Goal: Task Accomplishment & Management: Manage account settings

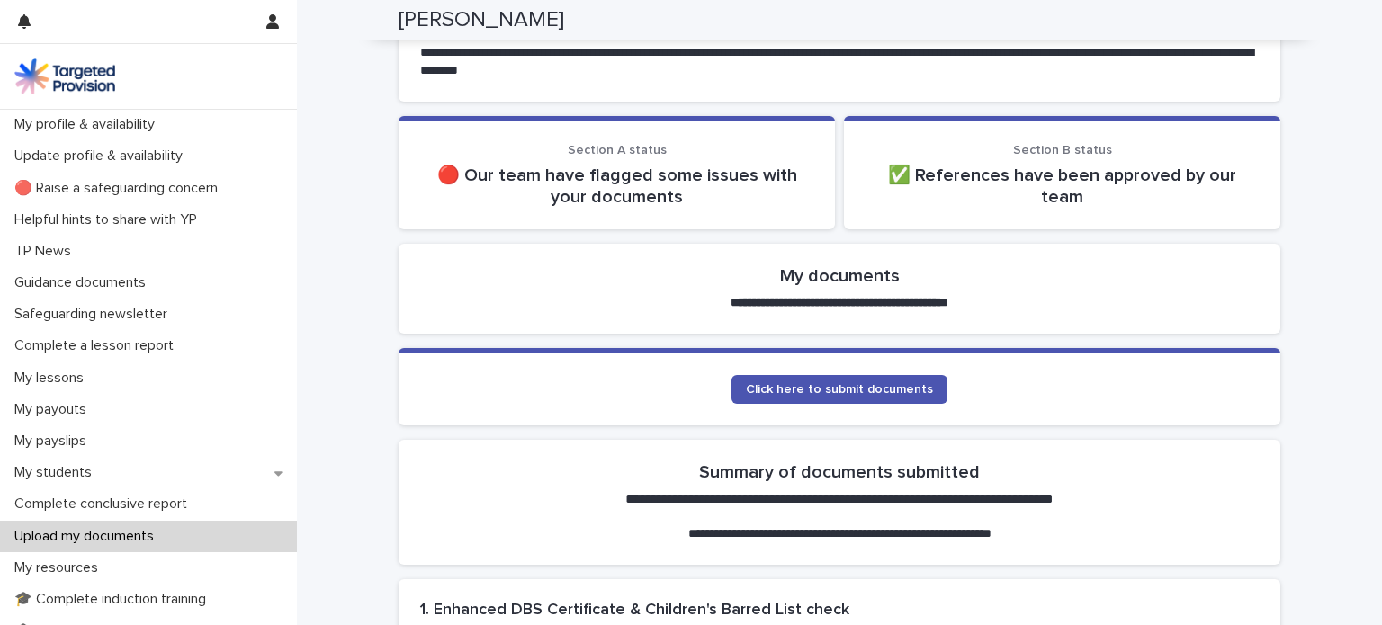
scroll to position [175, 0]
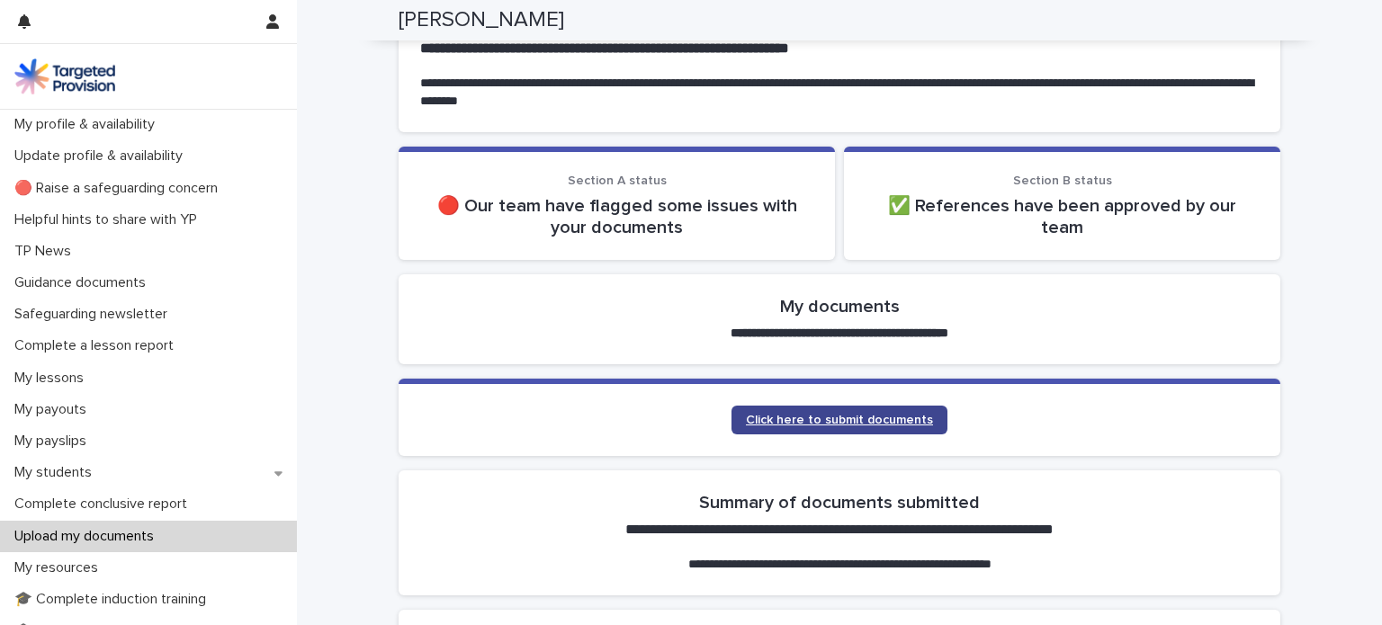
click at [833, 414] on span "Click here to submit documents" at bounding box center [839, 420] width 187 height 13
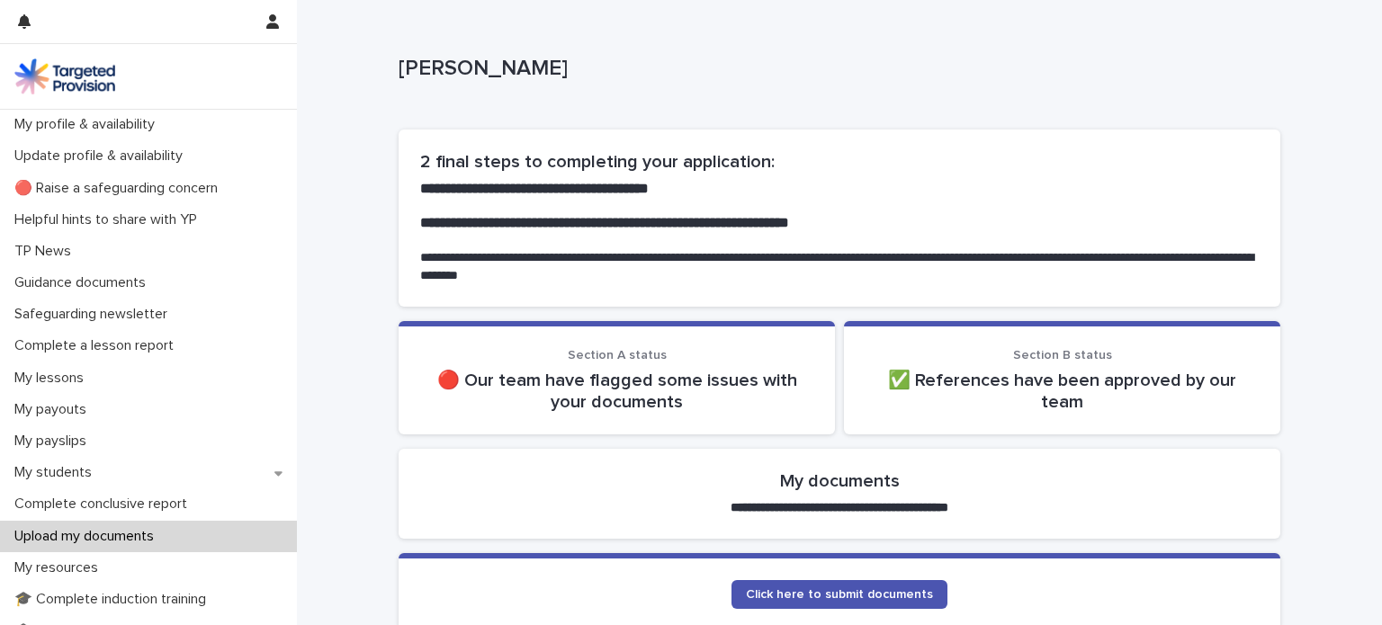
click at [987, 370] on div "✅ References have been approved by our team" at bounding box center [1062, 391] width 393 height 43
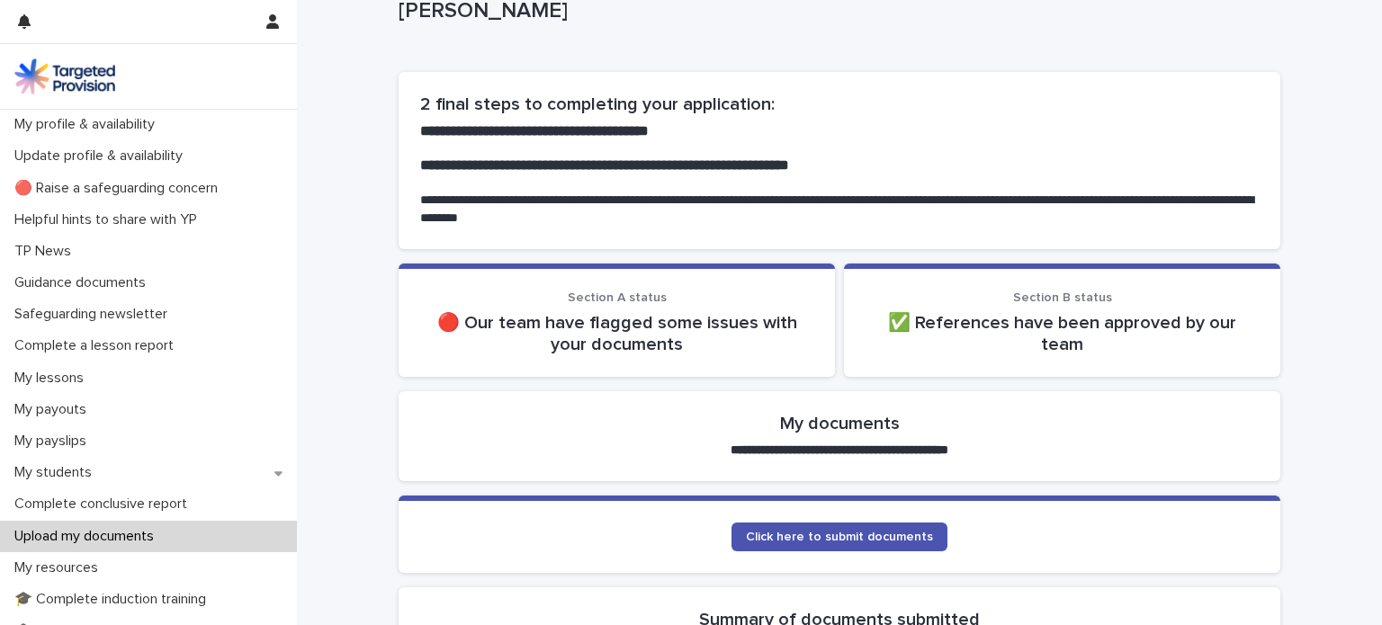
scroll to position [57, 0]
click at [882, 536] on span "Click here to submit documents" at bounding box center [839, 538] width 187 height 13
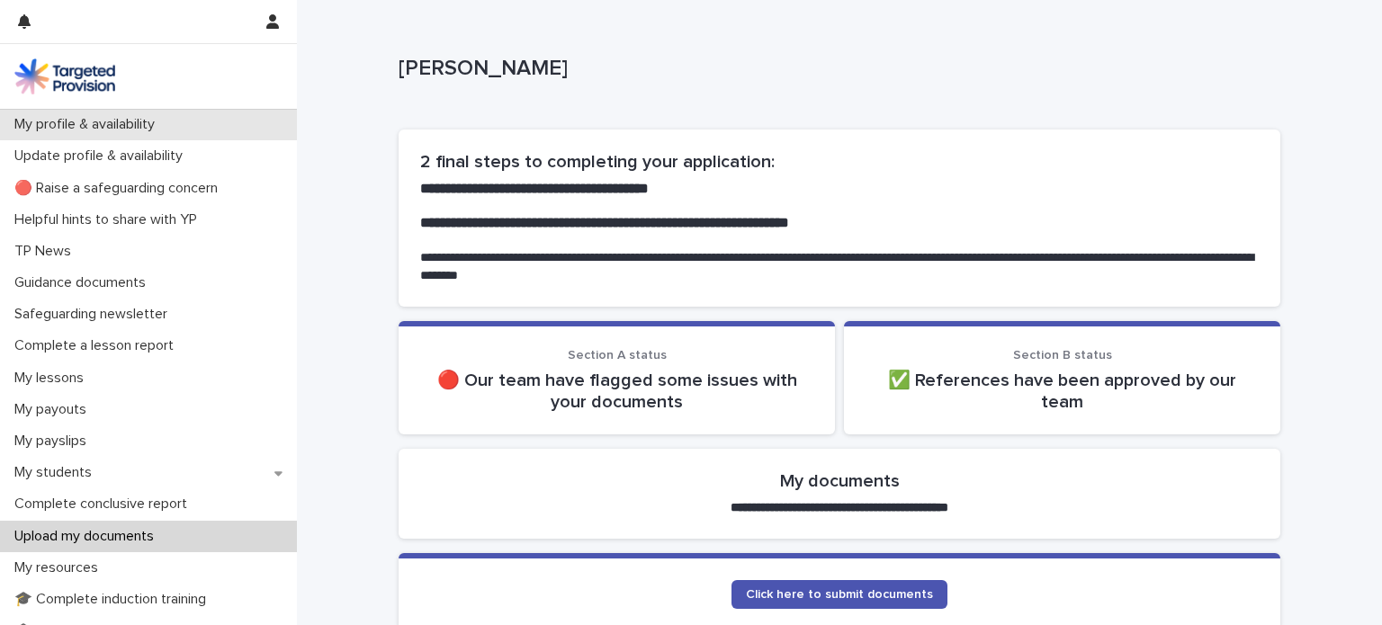
click at [133, 123] on p "My profile & availability" at bounding box center [88, 124] width 162 height 17
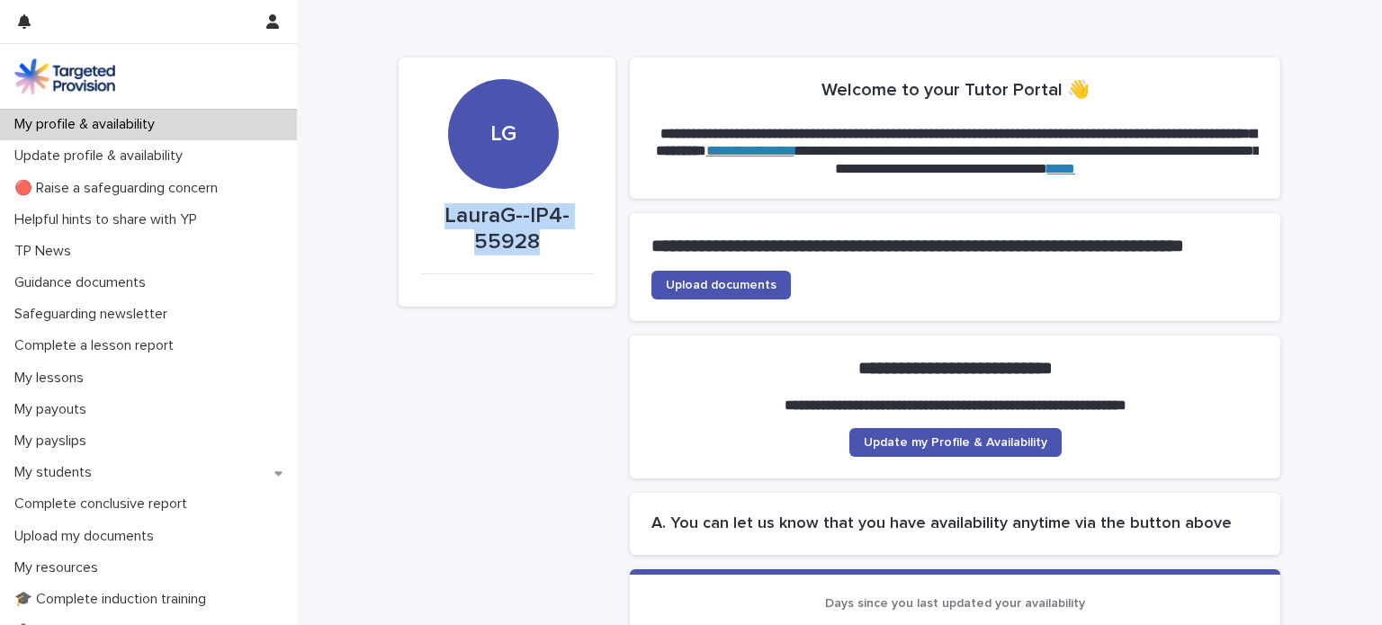
drag, startPoint x: 529, startPoint y: 242, endPoint x: 443, endPoint y: 217, distance: 90.0
click at [443, 217] on p "LauraG--IP4-55928" at bounding box center [507, 229] width 174 height 52
copy p "LauraG--IP4-55928"
click at [948, 449] on span "Update my Profile & Availability" at bounding box center [956, 442] width 184 height 13
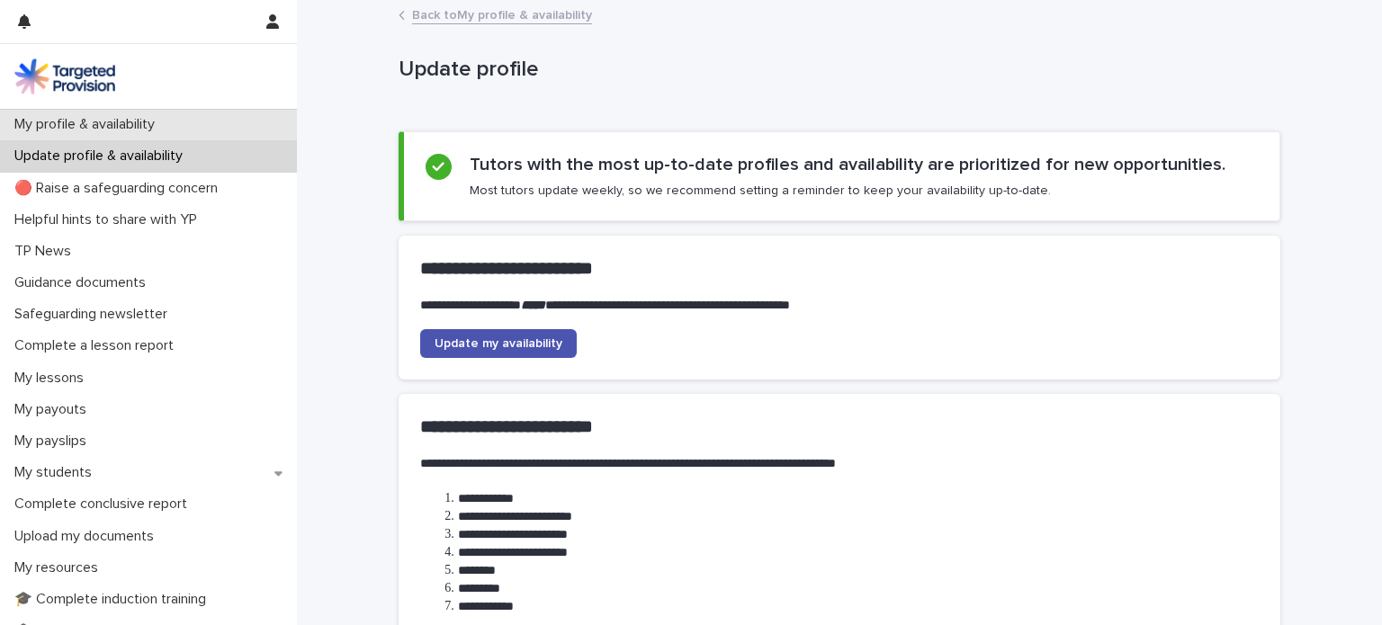
click at [140, 113] on div "My profile & availability" at bounding box center [148, 124] width 297 height 31
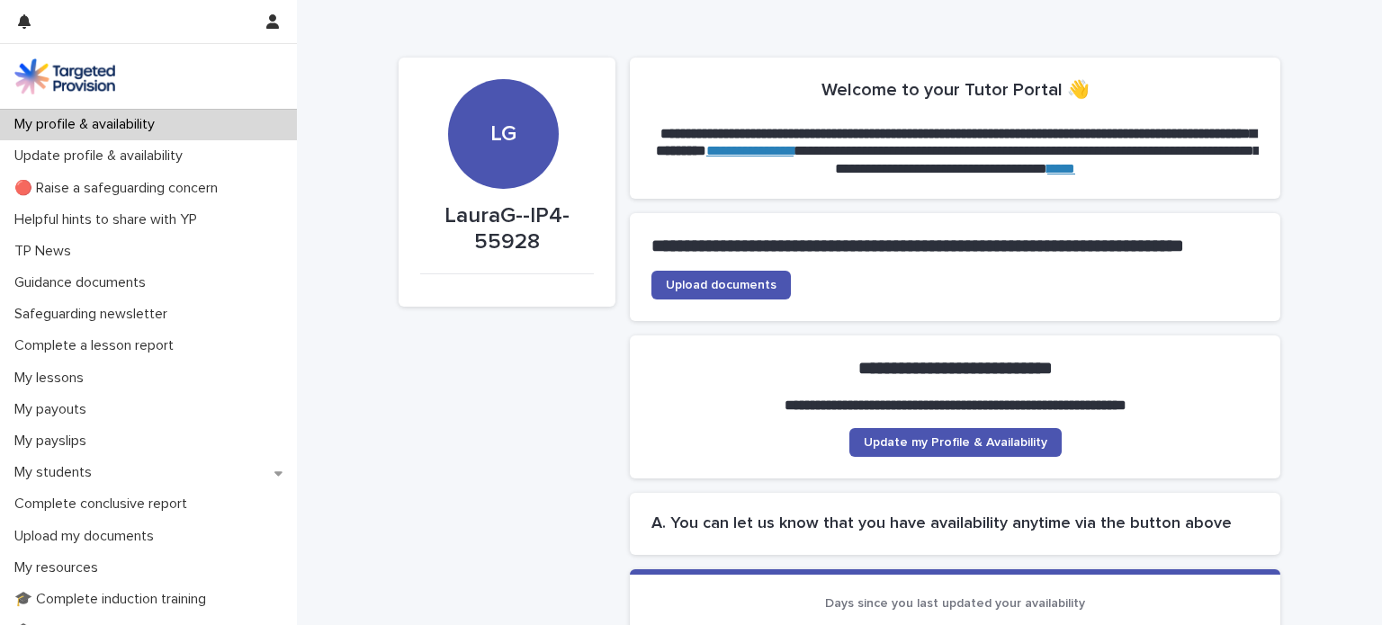
click at [492, 136] on div "LG" at bounding box center [503, 80] width 110 height 136
drag, startPoint x: 504, startPoint y: 147, endPoint x: 478, endPoint y: 119, distance: 38.2
click at [478, 119] on div "LG" at bounding box center [503, 80] width 110 height 136
click at [794, 148] on link "**********" at bounding box center [749, 150] width 87 height 13
click at [732, 336] on div "**********" at bounding box center [955, 274] width 651 height 122
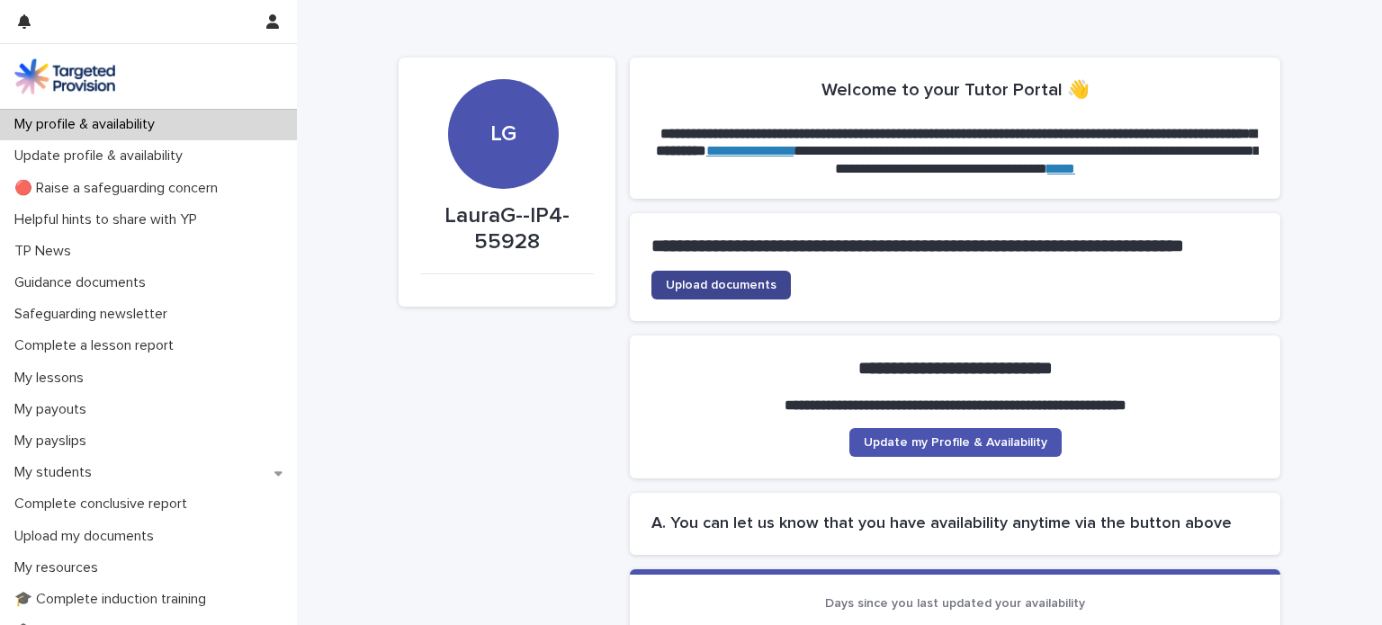
click at [715, 292] on span "Upload documents" at bounding box center [721, 285] width 111 height 13
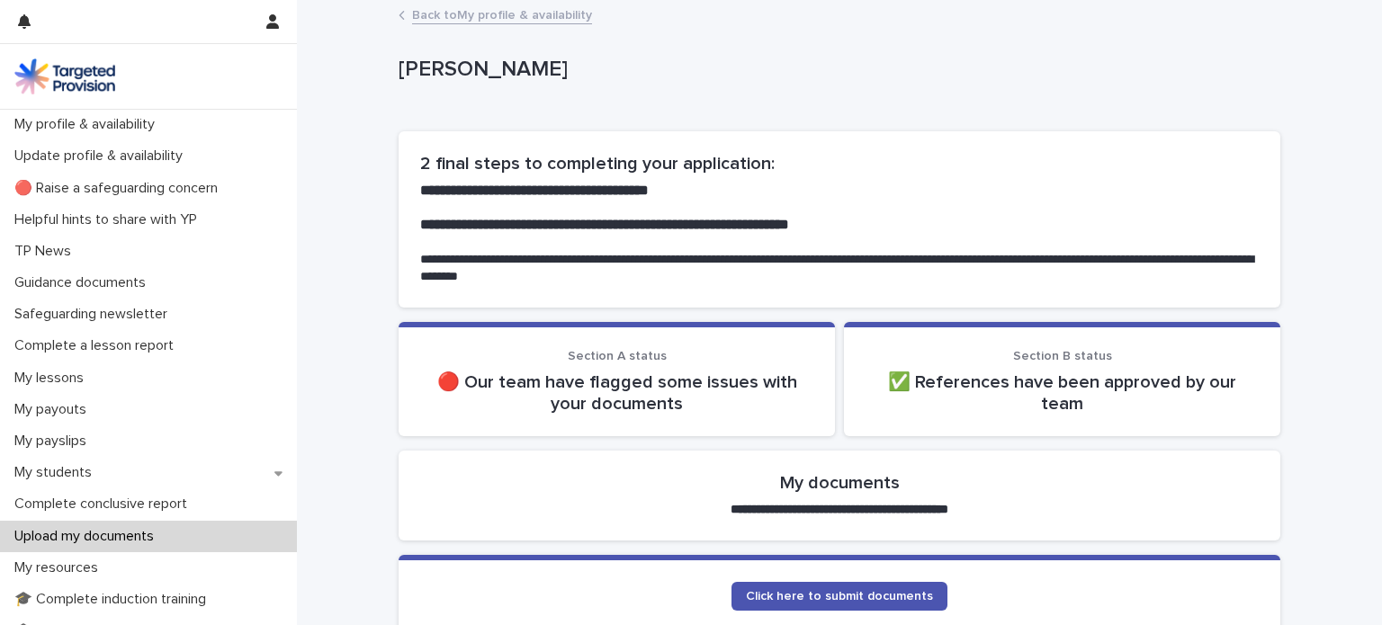
click at [417, 16] on link "Back to My profile & availability" at bounding box center [502, 14] width 180 height 21
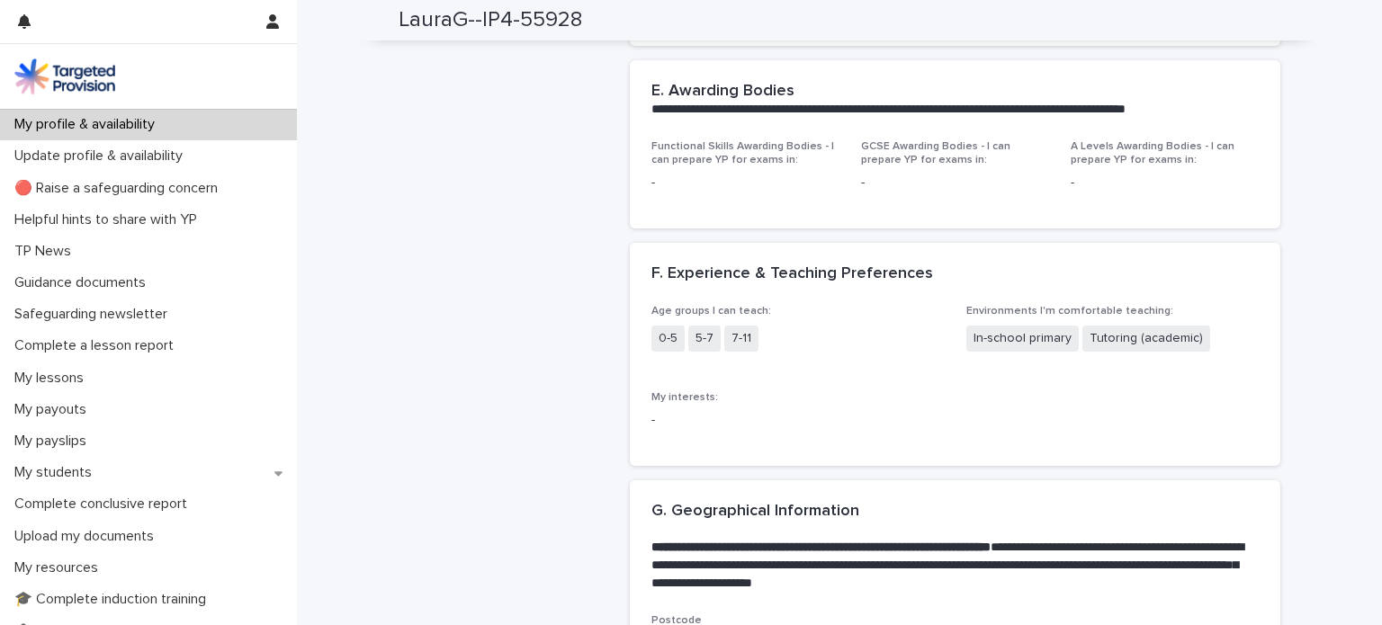
scroll to position [1631, 0]
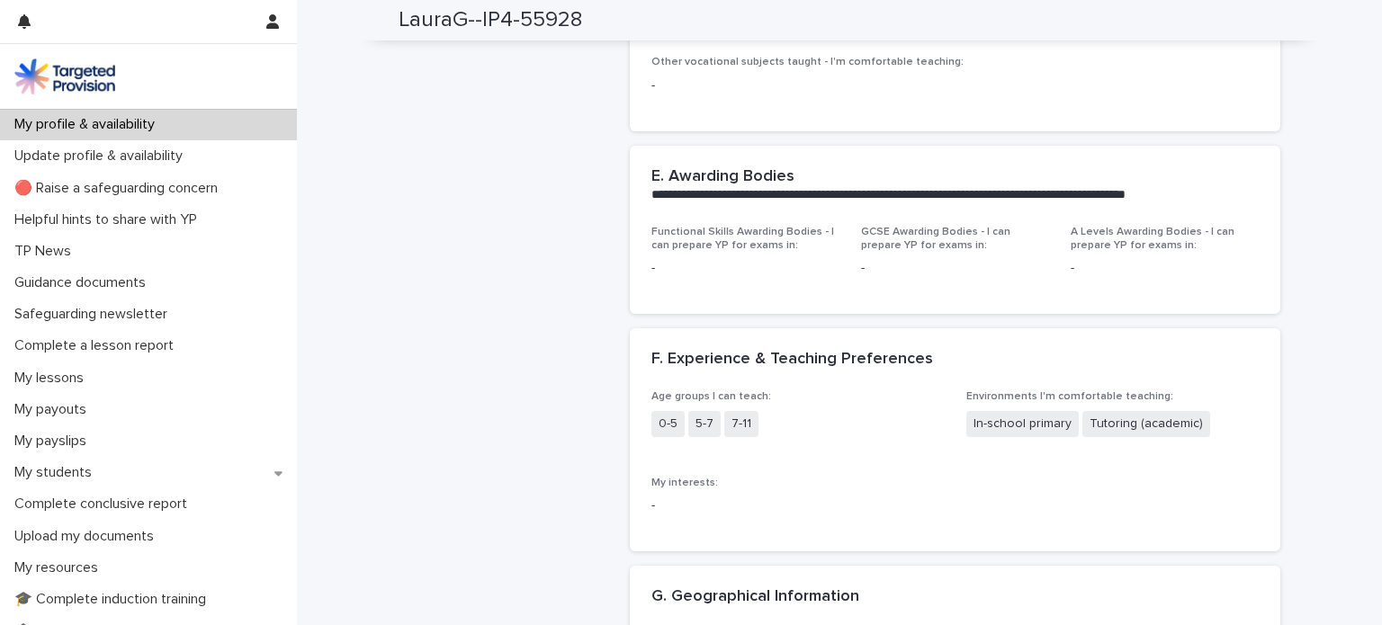
click at [895, 482] on div "Age groups I can teach: 0-5 5-7 7-11 Environments I'm comfortable teaching: In-…" at bounding box center [955, 460] width 607 height 139
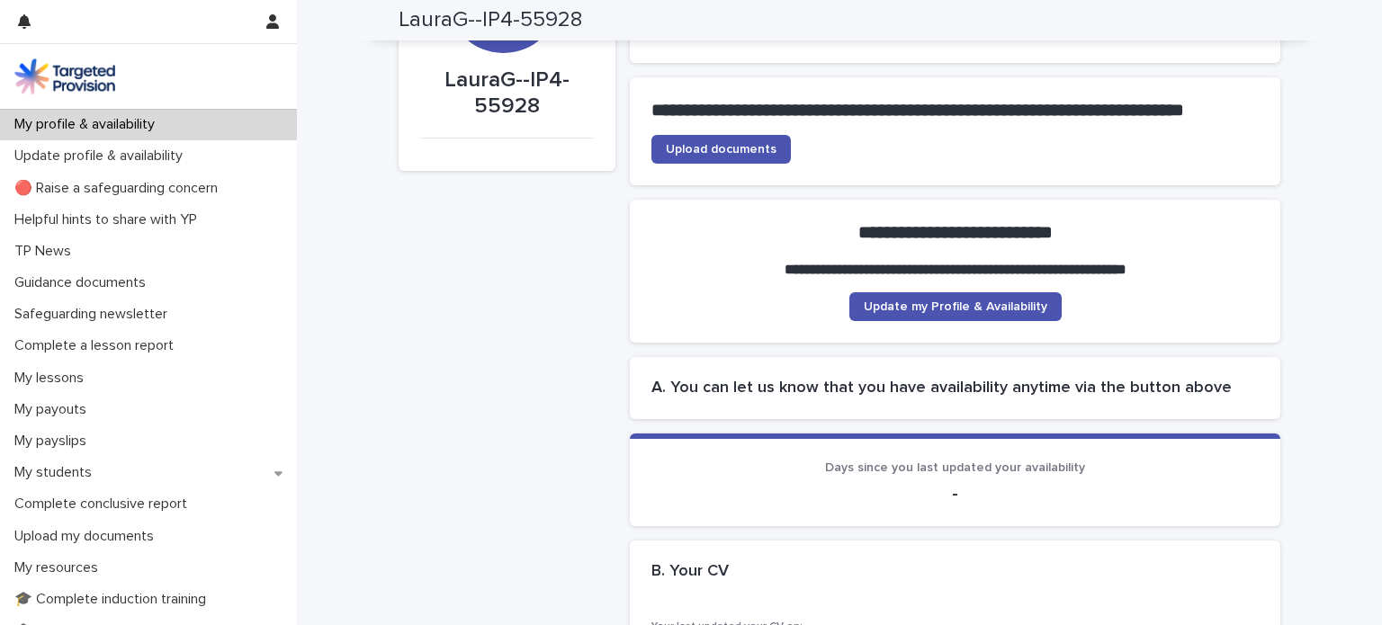
scroll to position [126, 0]
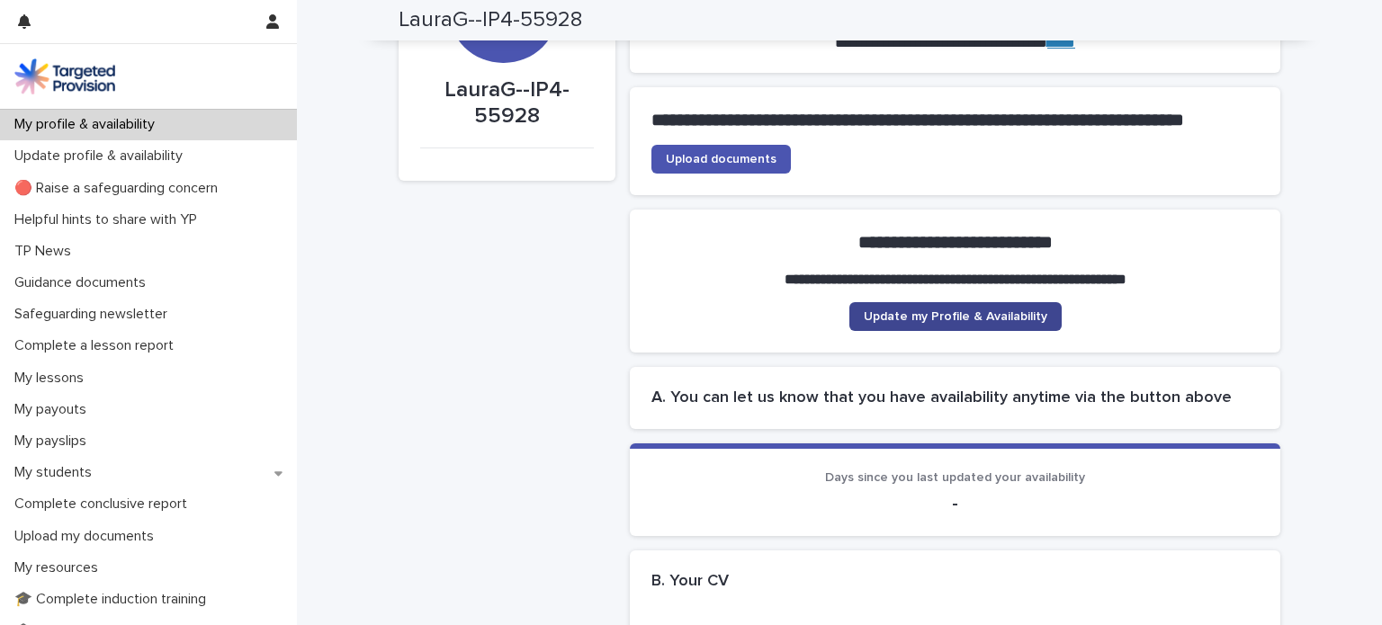
click at [950, 331] on link "Update my Profile & Availability" at bounding box center [956, 316] width 212 height 29
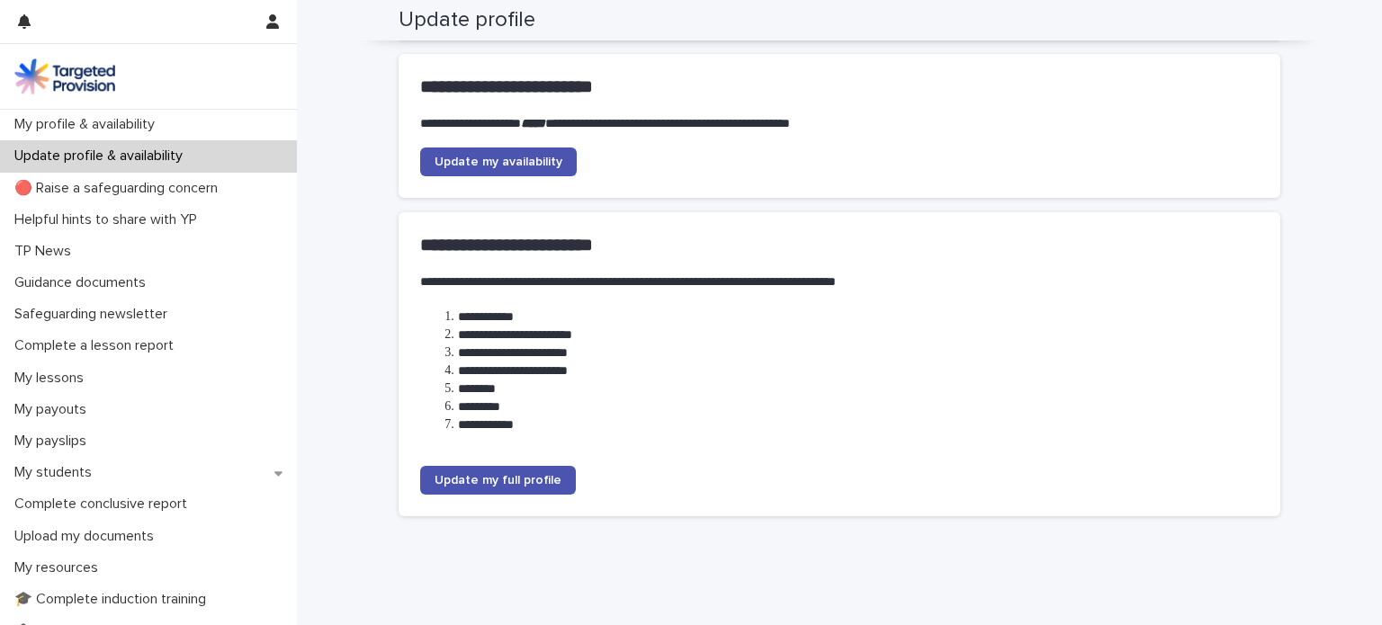
scroll to position [228, 0]
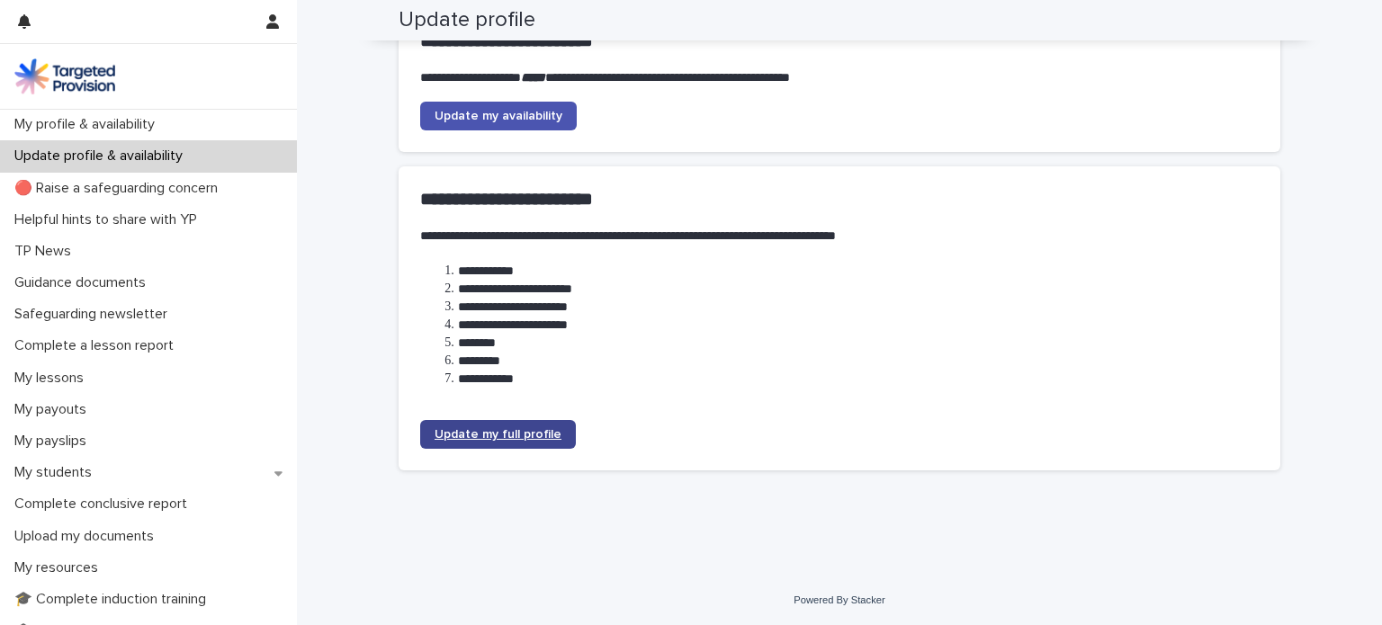
click at [492, 435] on span "Update my full profile" at bounding box center [498, 434] width 127 height 13
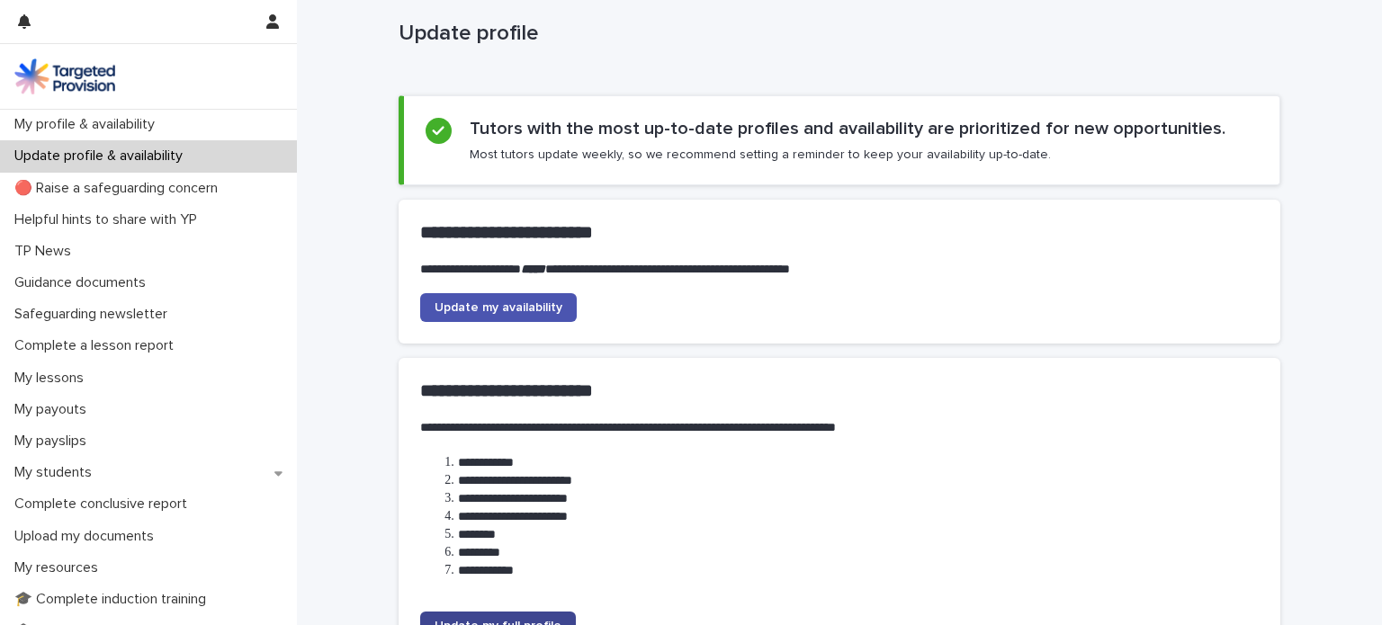
scroll to position [32, 0]
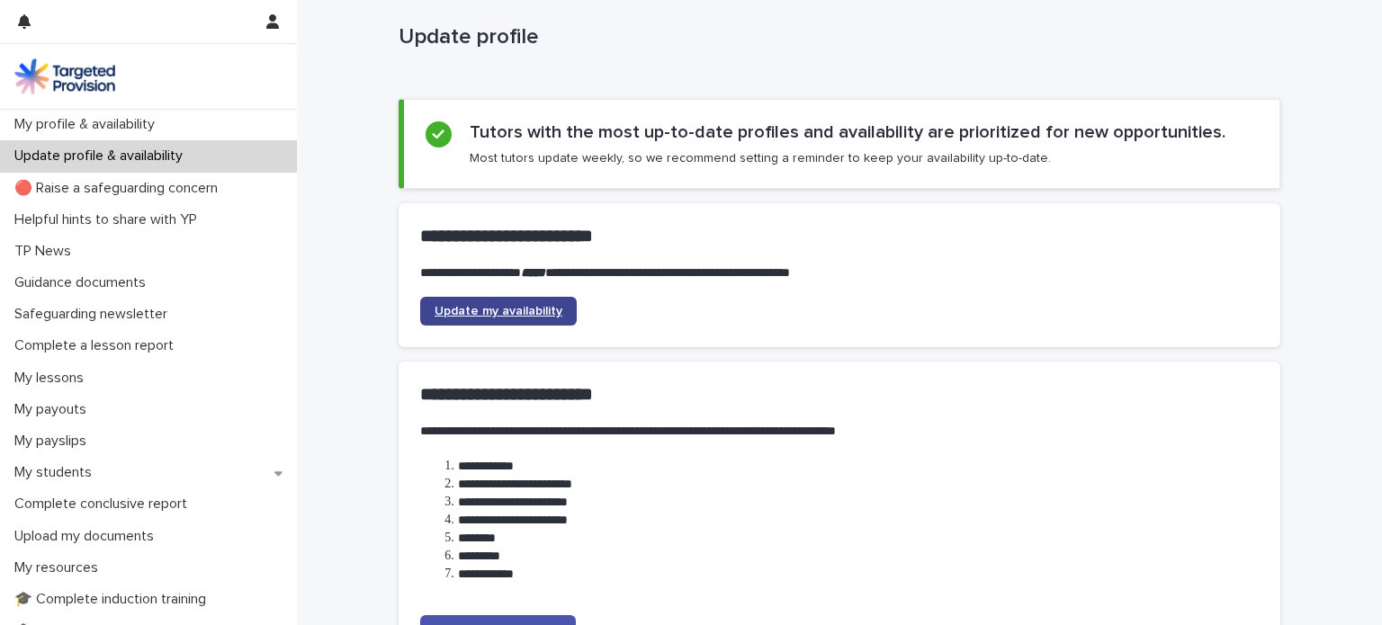
click at [490, 313] on span "Update my availability" at bounding box center [499, 311] width 128 height 13
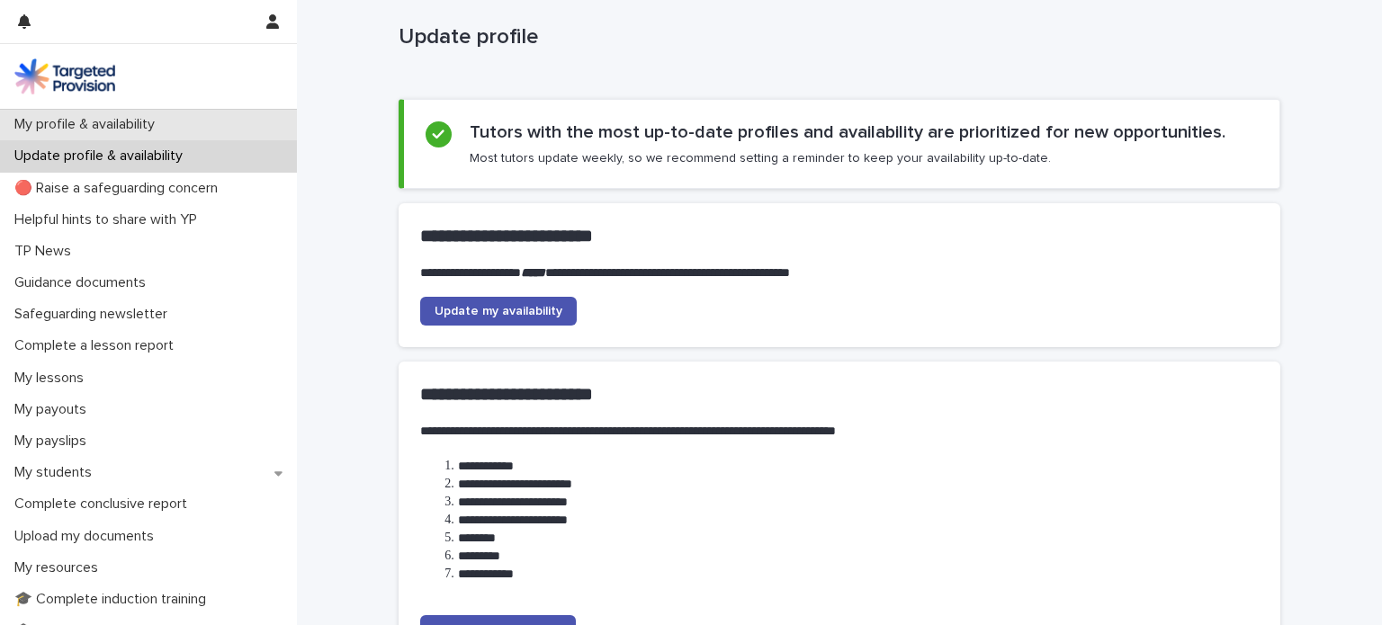
click at [116, 124] on p "My profile & availability" at bounding box center [88, 124] width 162 height 17
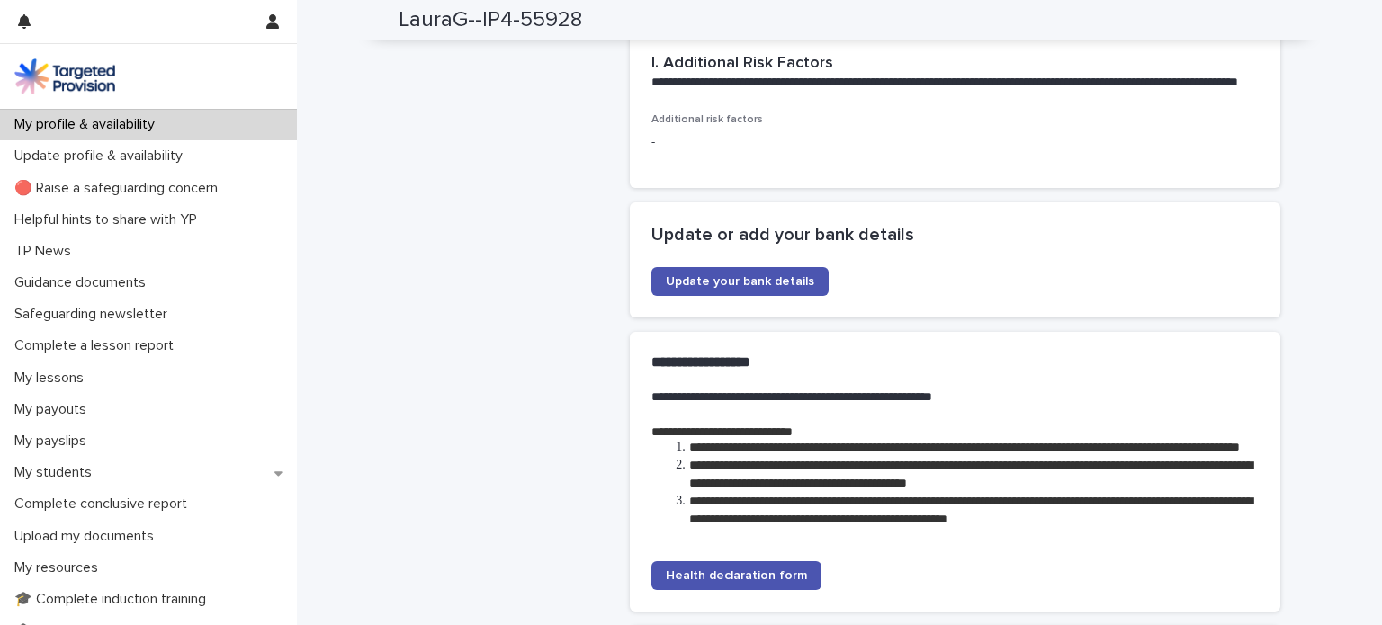
scroll to position [3578, 0]
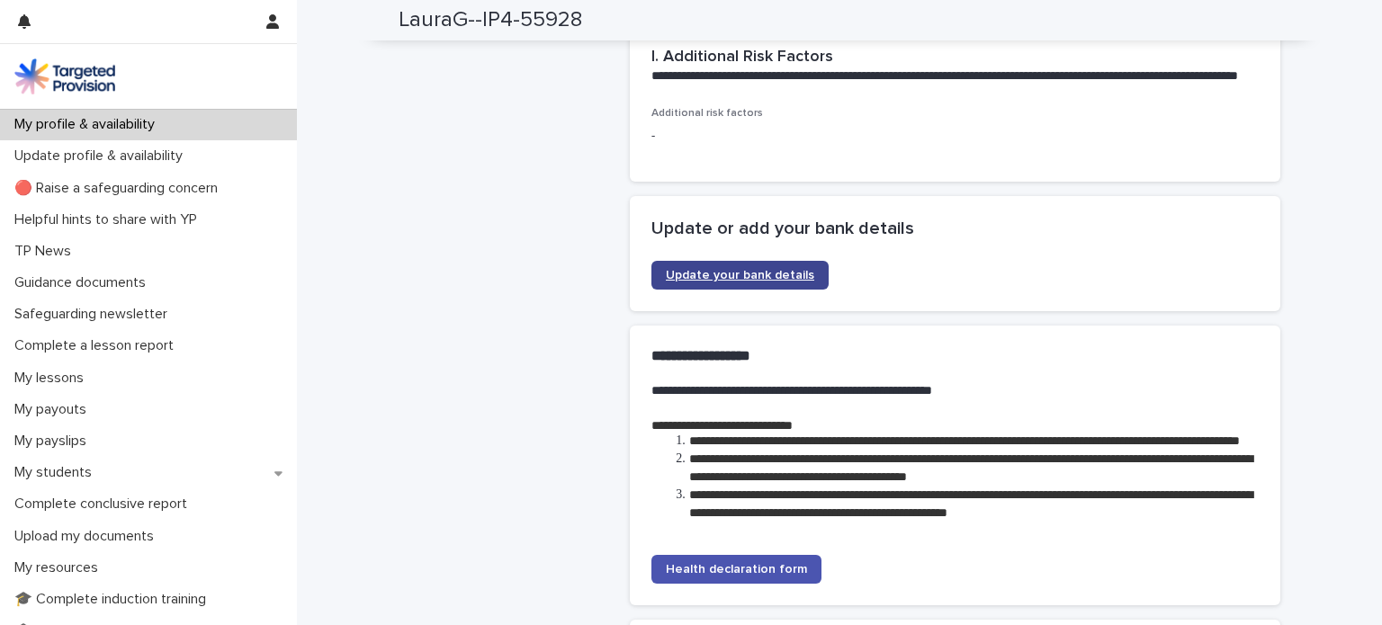
click at [756, 282] on span "Update your bank details" at bounding box center [740, 275] width 148 height 13
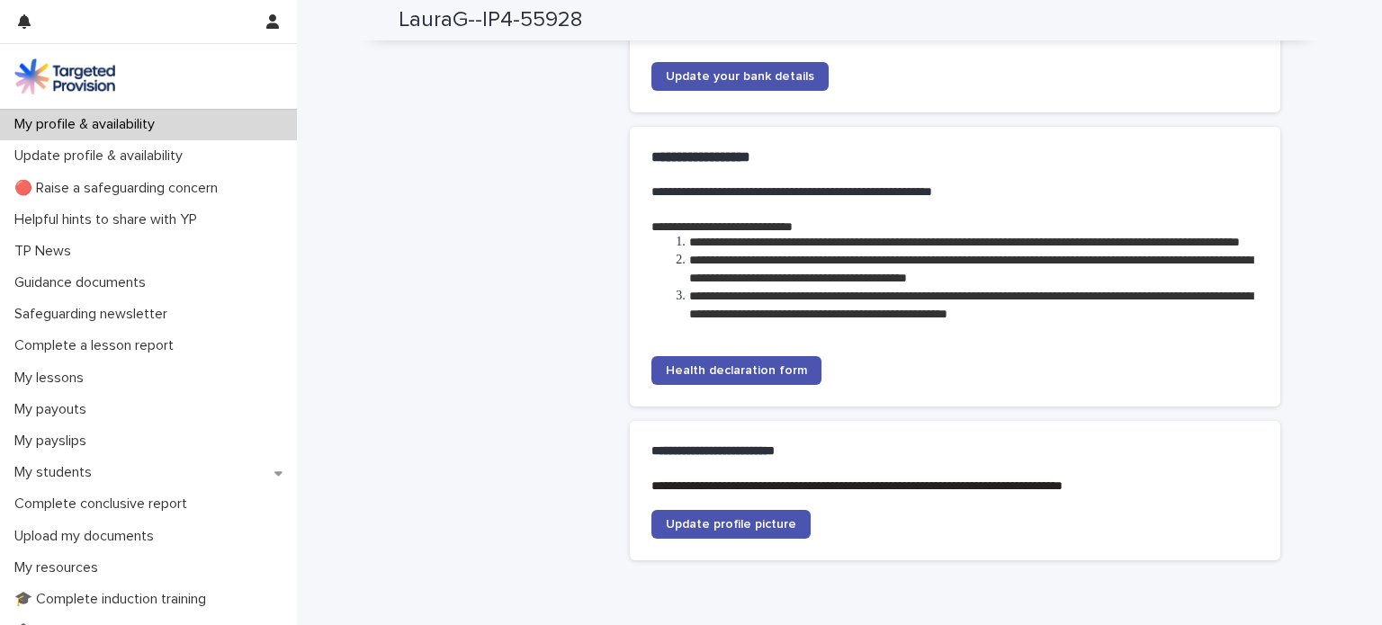
scroll to position [3780, 0]
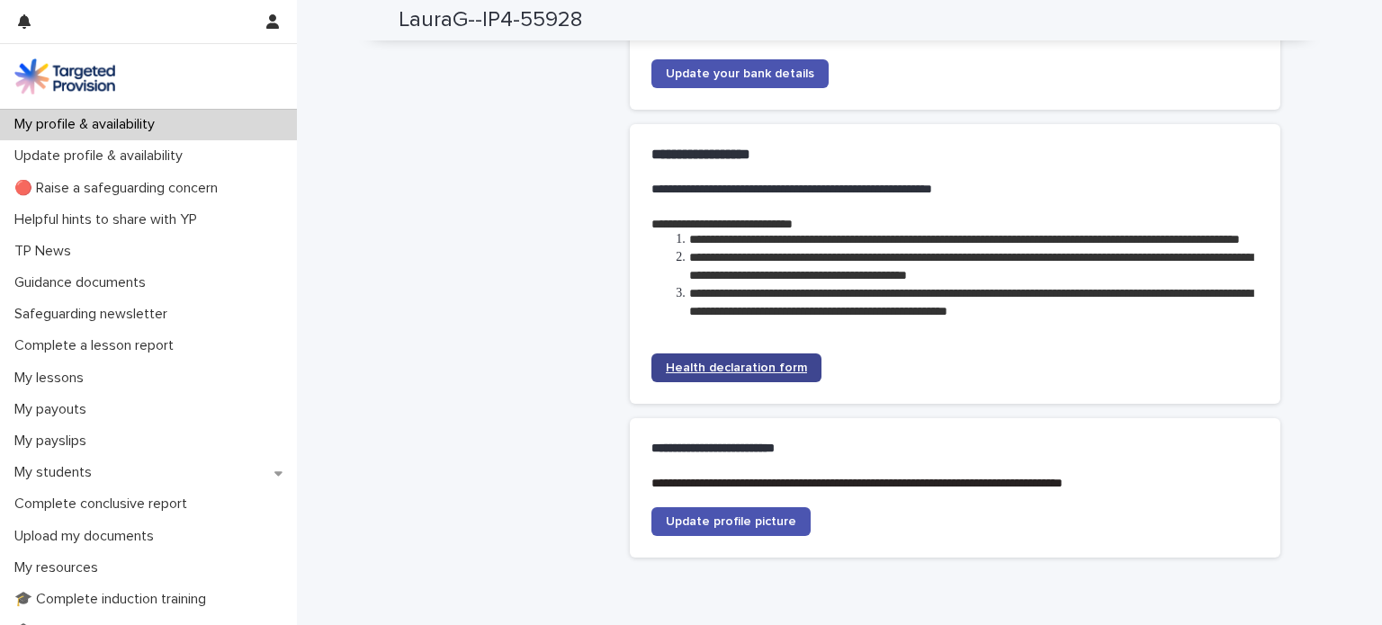
click at [740, 374] on span "Health declaration form" at bounding box center [736, 368] width 141 height 13
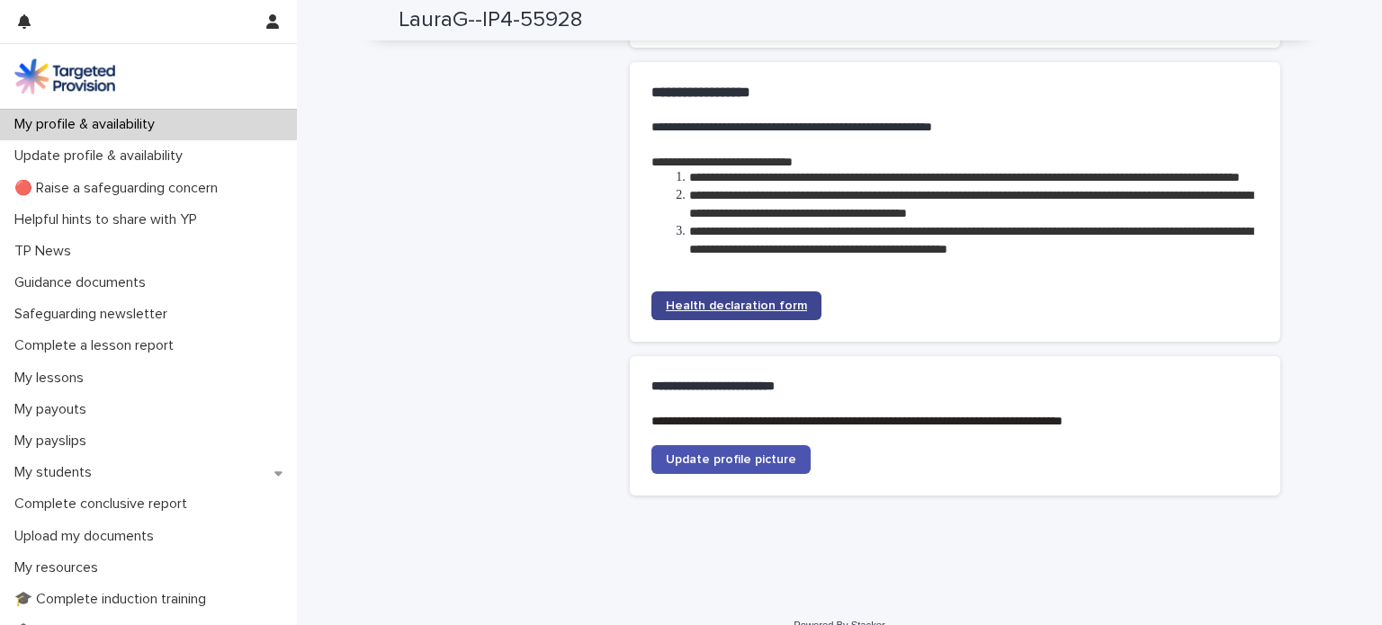
scroll to position [3925, 0]
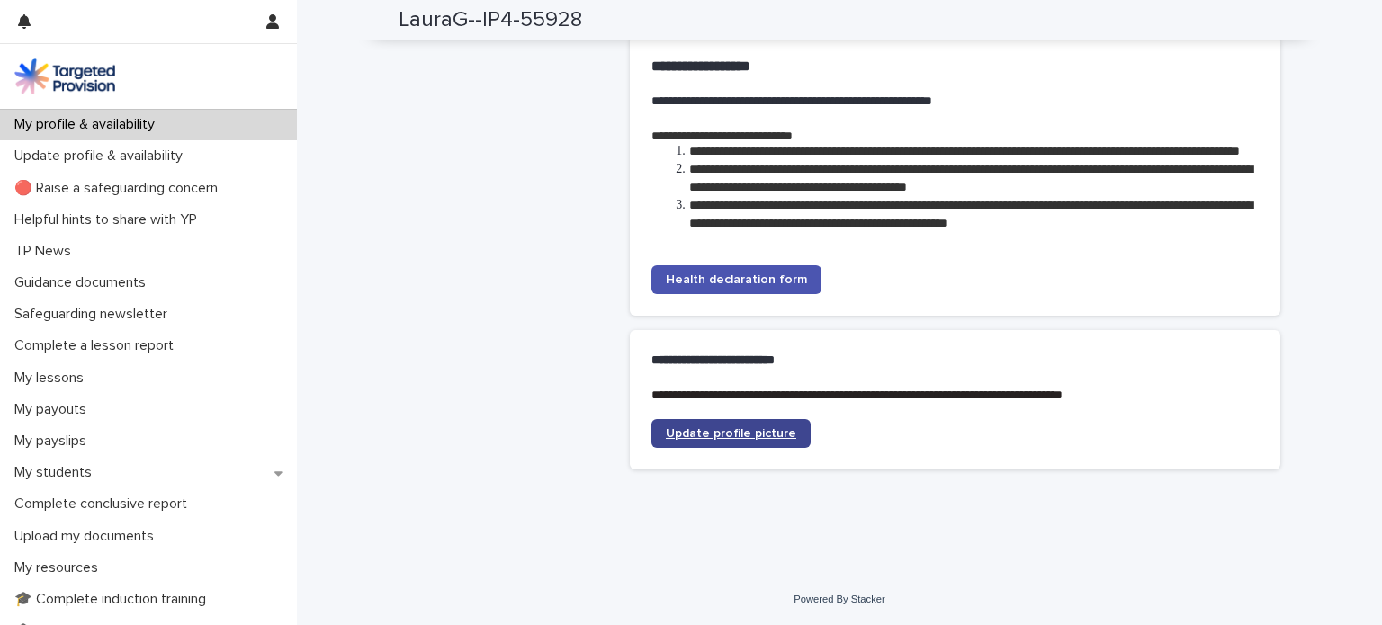
click at [694, 429] on span "Update profile picture" at bounding box center [731, 433] width 130 height 13
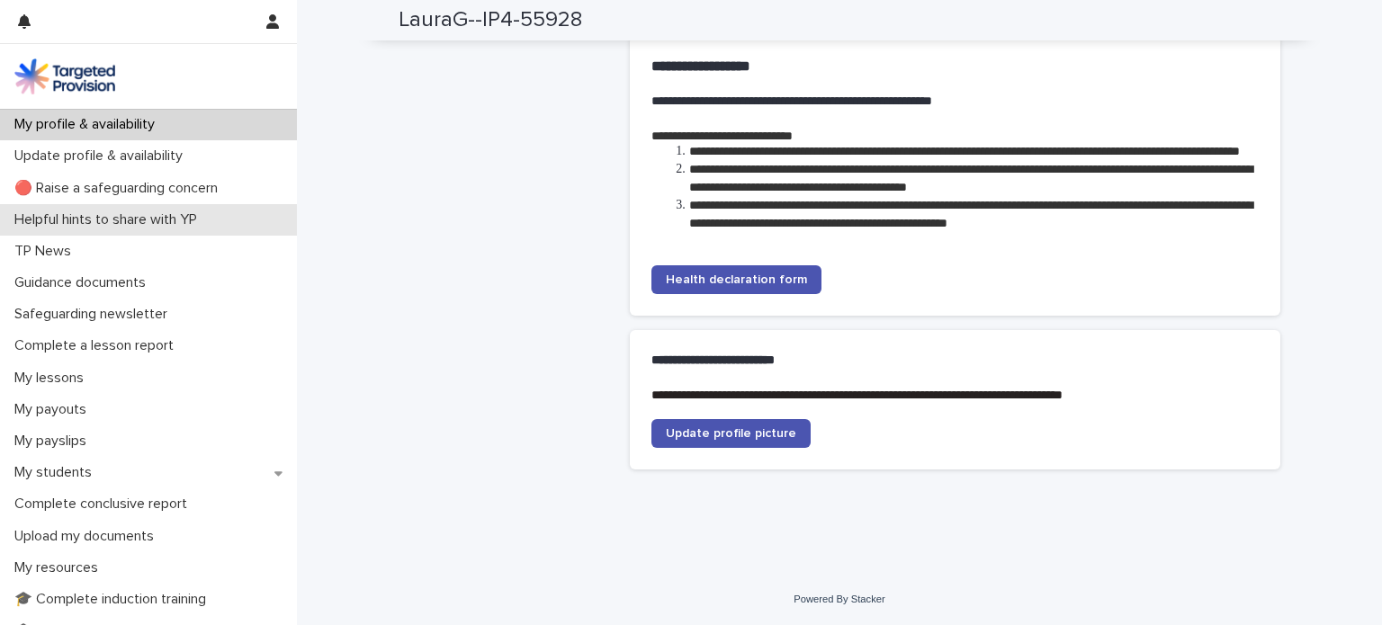
click at [49, 223] on p "Helpful hints to share with YP" at bounding box center [109, 219] width 204 height 17
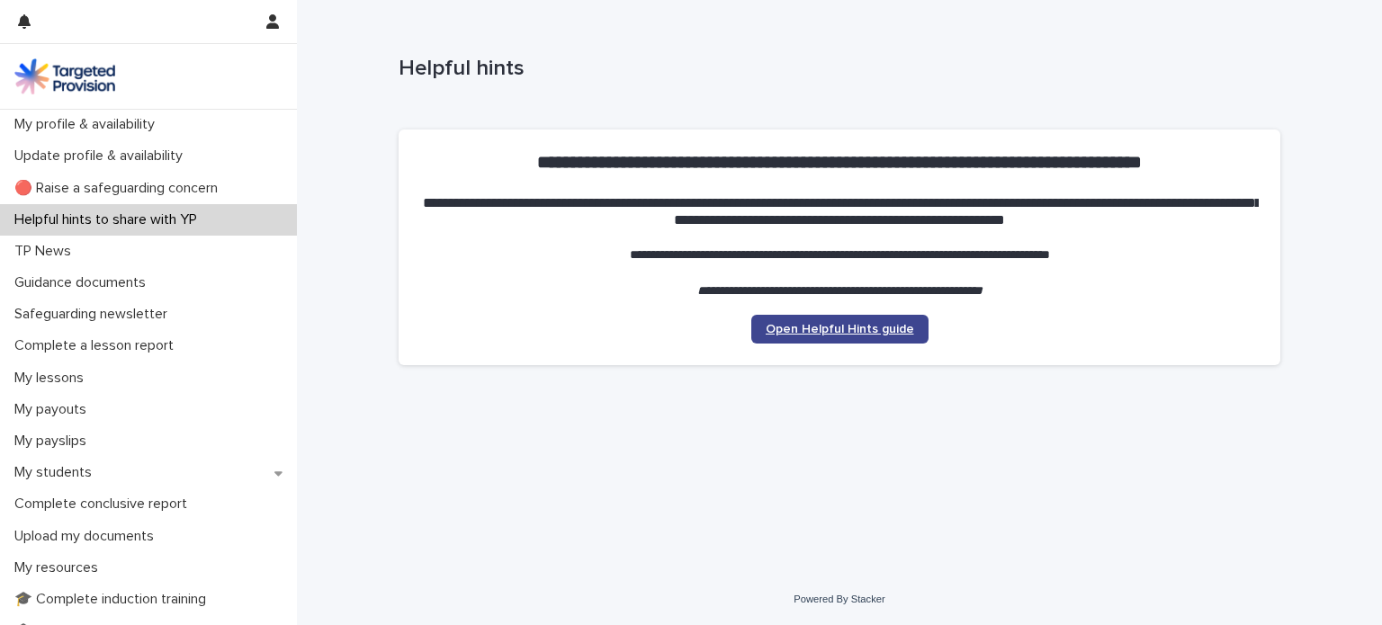
click at [821, 323] on span "Open Helpful Hints guide" at bounding box center [840, 329] width 148 height 13
click at [822, 329] on span "Open Helpful Hints guide" at bounding box center [840, 329] width 148 height 13
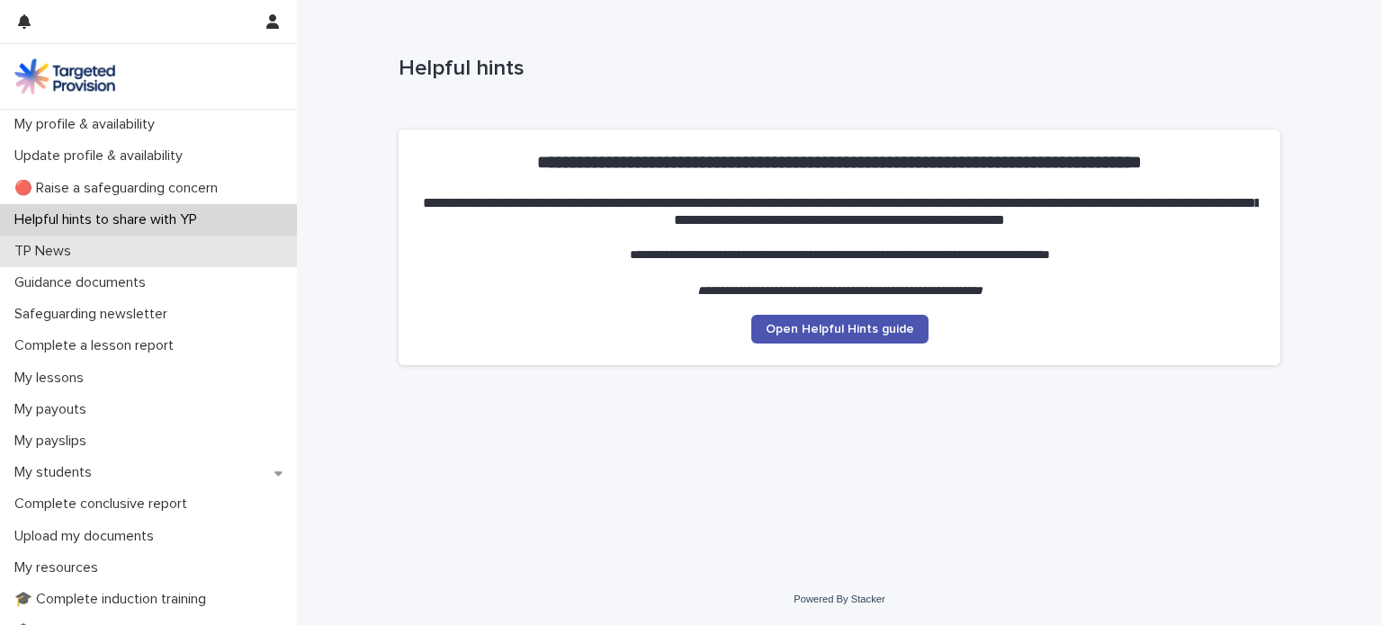
click at [47, 253] on p "TP News" at bounding box center [46, 251] width 78 height 17
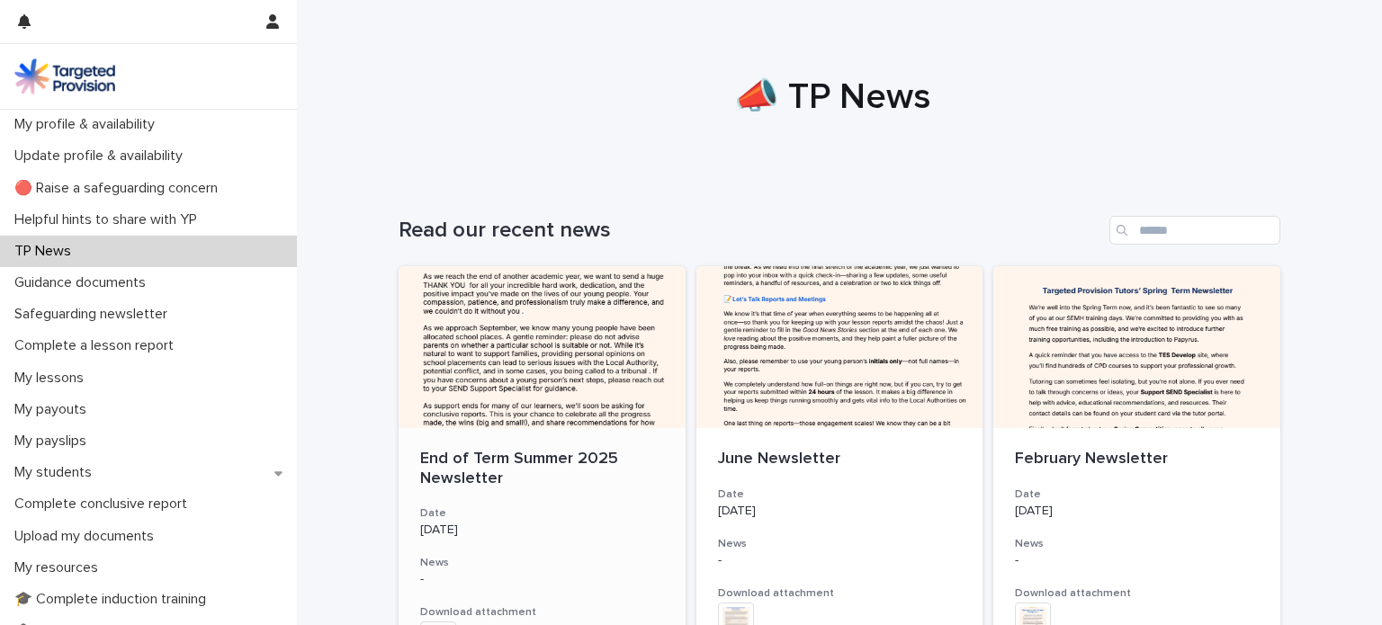
click at [556, 354] on div at bounding box center [542, 347] width 287 height 162
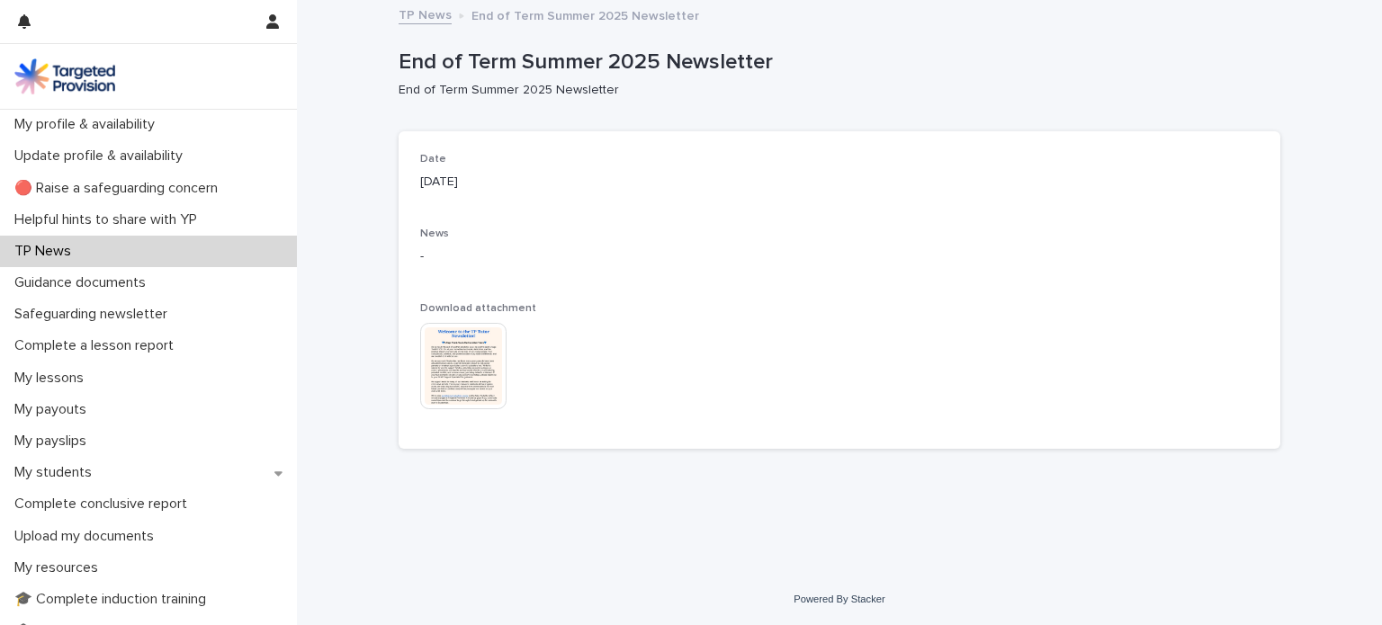
click at [481, 367] on img at bounding box center [463, 366] width 86 height 86
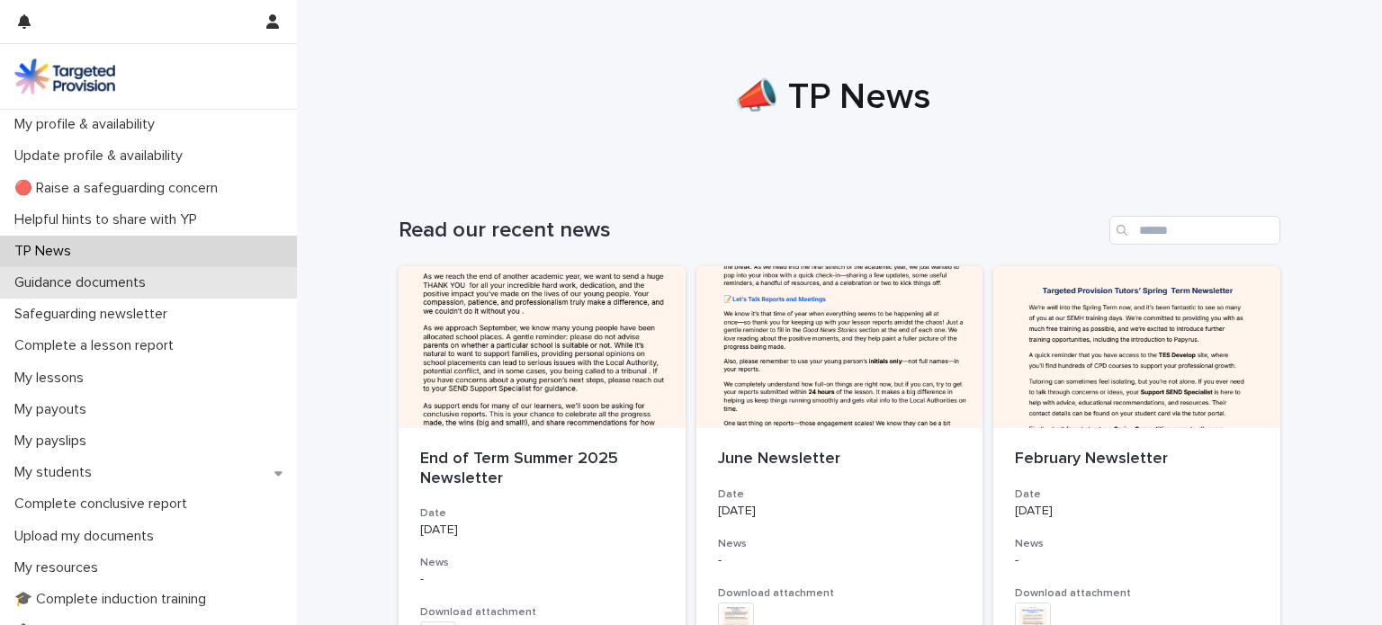
click at [40, 284] on p "Guidance documents" at bounding box center [83, 282] width 153 height 17
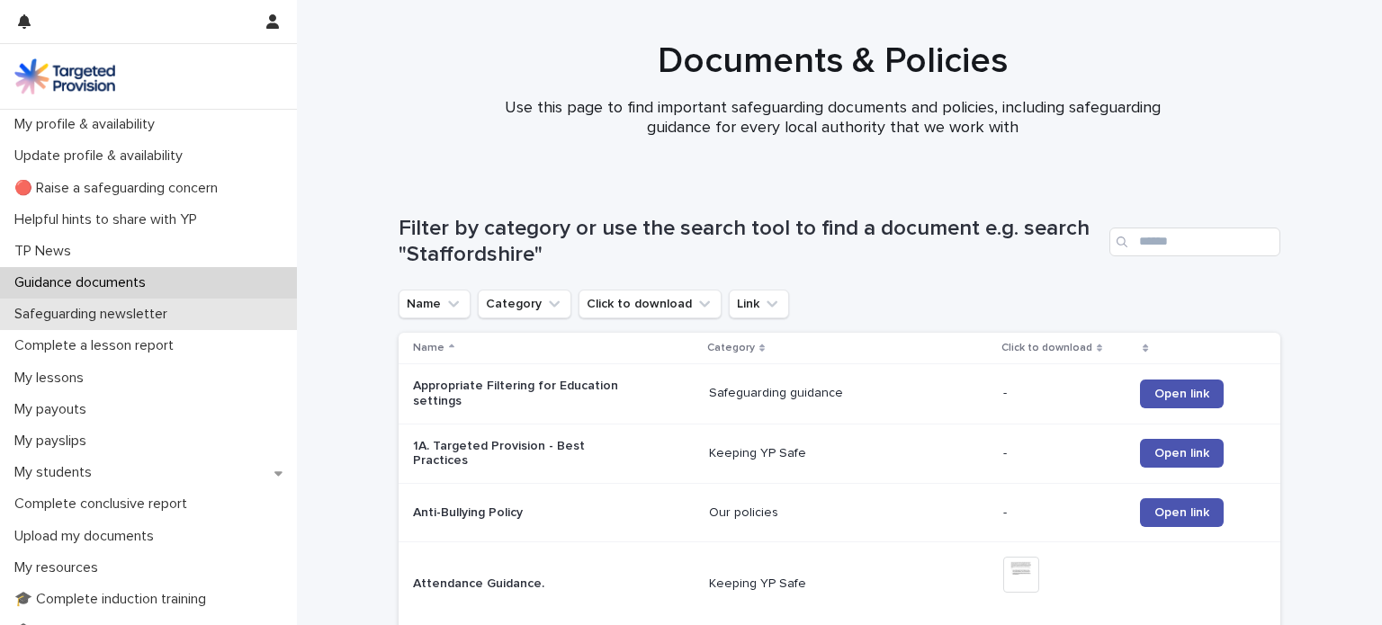
click at [34, 313] on p "Safeguarding newsletter" at bounding box center [94, 314] width 175 height 17
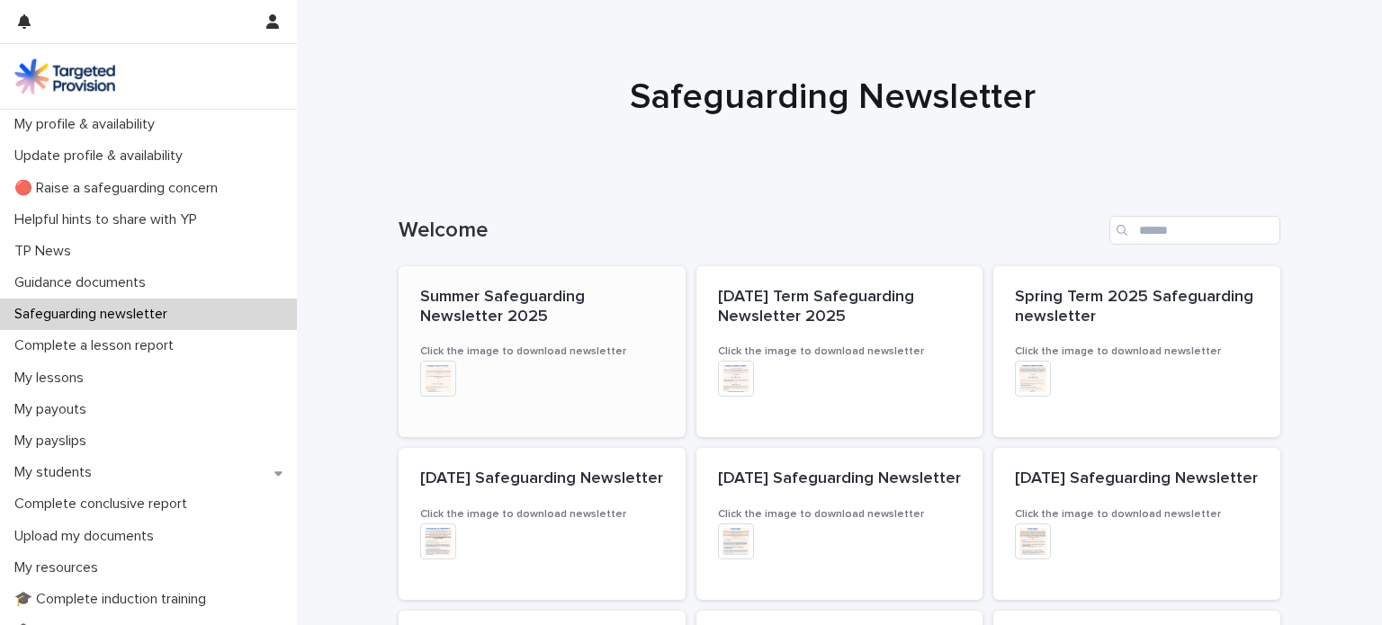
click at [468, 324] on span "Summer Safeguarding Newsletter 2025" at bounding box center [504, 307] width 169 height 36
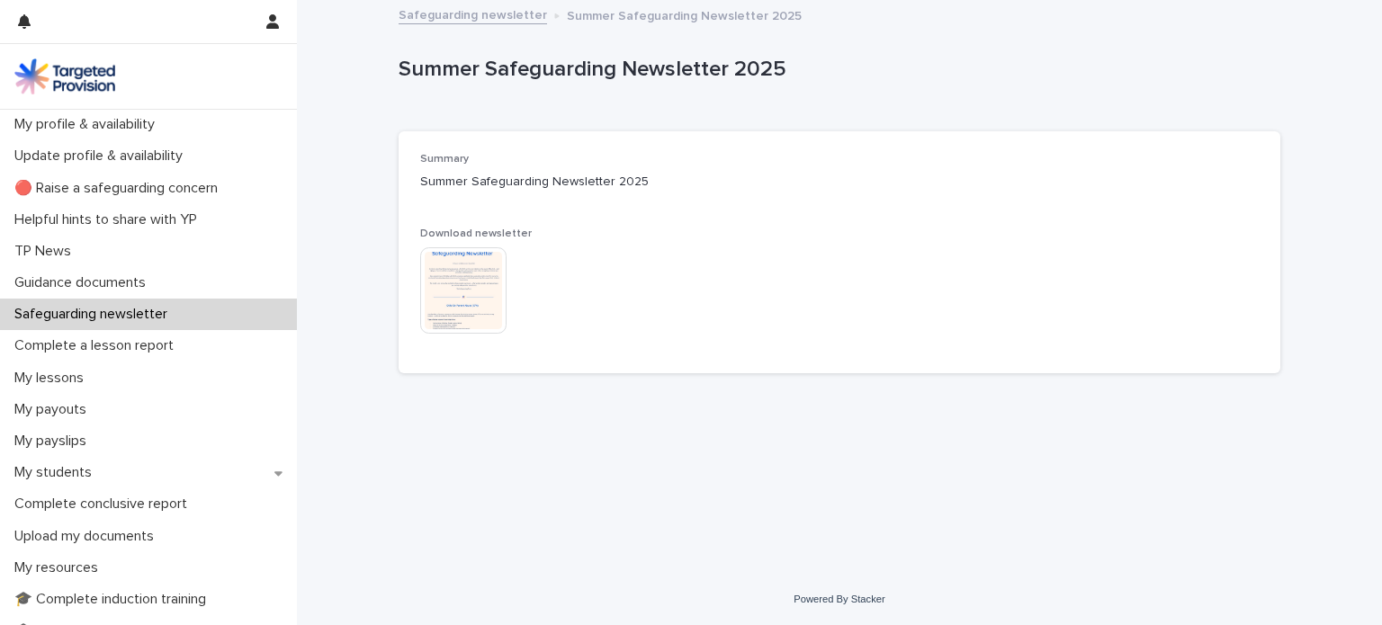
click at [461, 284] on img at bounding box center [463, 290] width 86 height 86
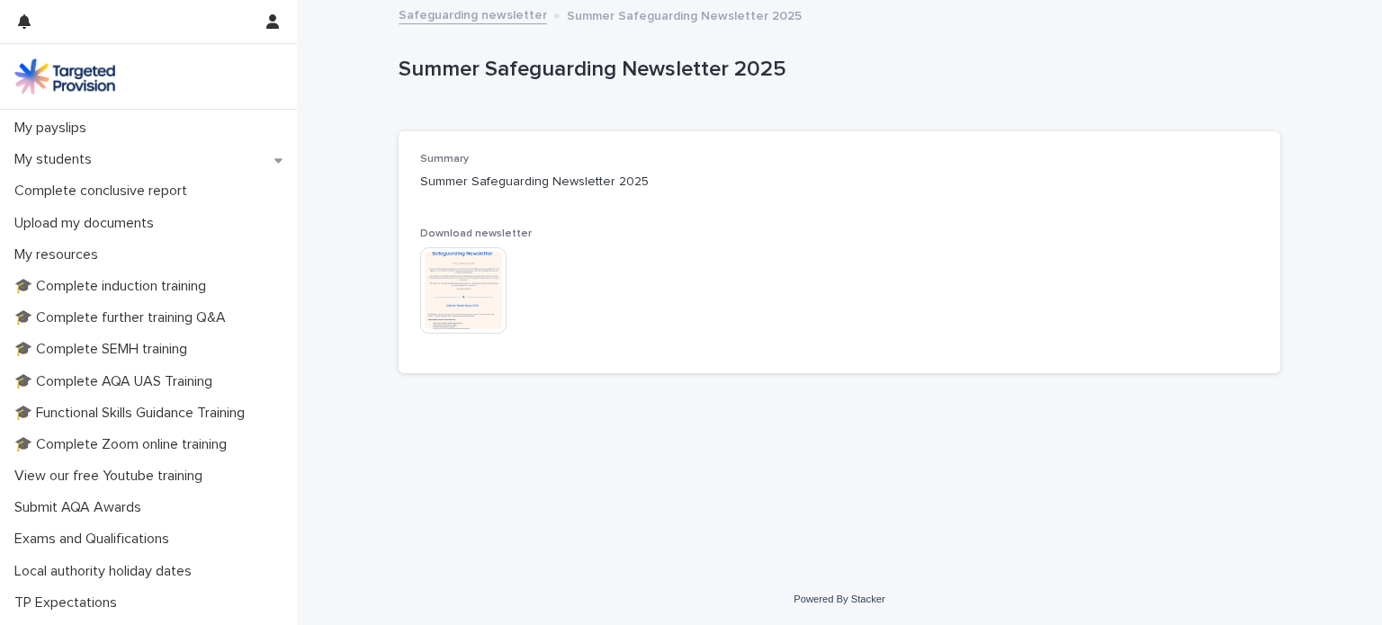
scroll to position [315, 0]
click at [72, 313] on p "🎓 Complete further training Q&A" at bounding box center [123, 316] width 233 height 17
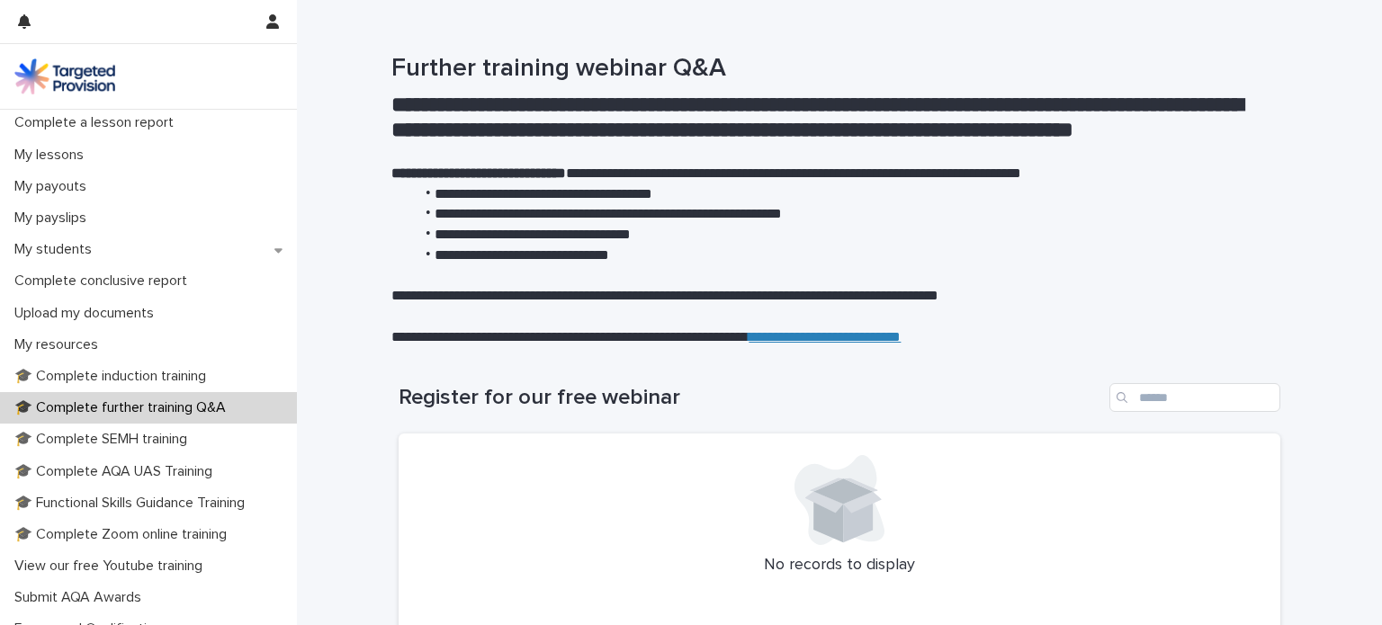
scroll to position [230, 0]
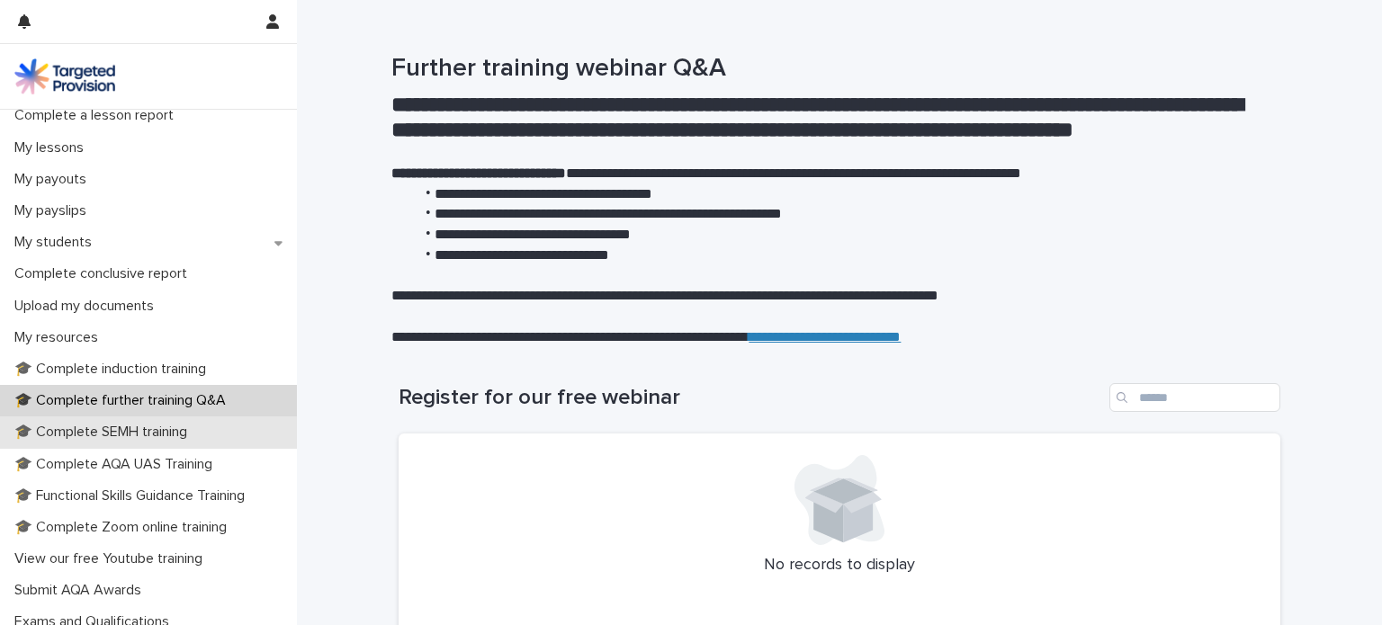
click at [76, 436] on p "🎓 Complete SEMH training" at bounding box center [104, 432] width 194 height 17
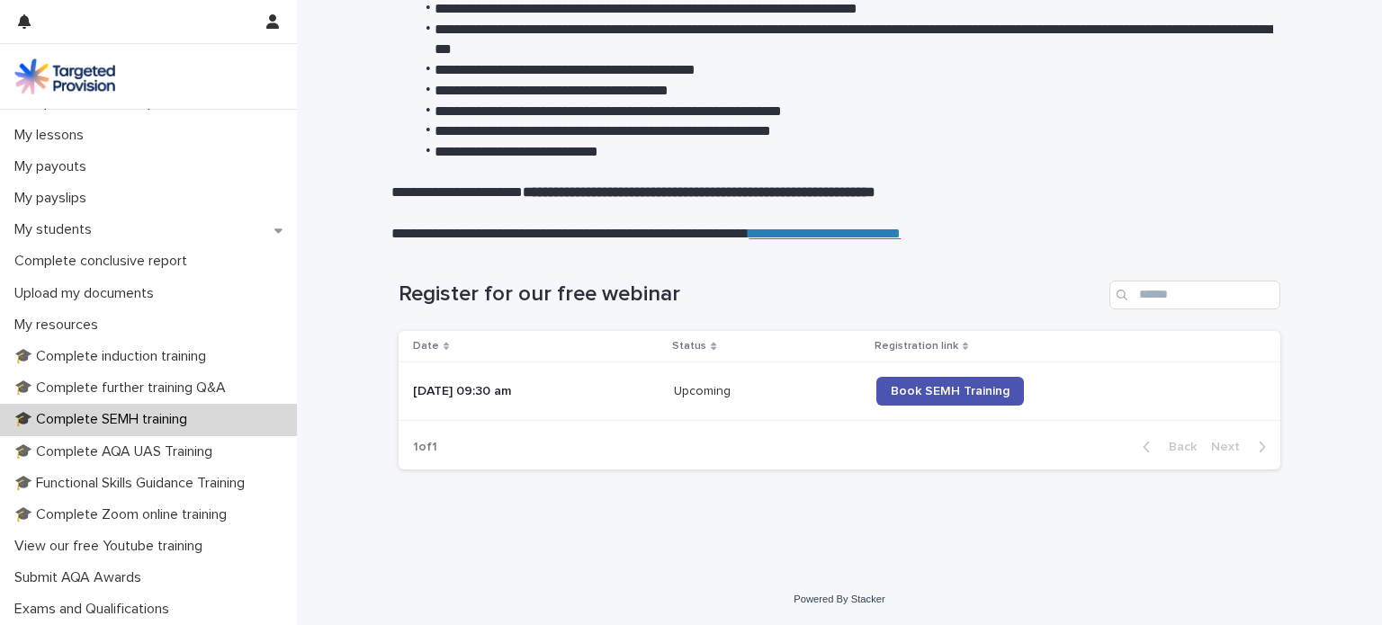
scroll to position [244, 0]
click at [61, 454] on p "🎓 Complete AQA UAS Training" at bounding box center [117, 451] width 220 height 17
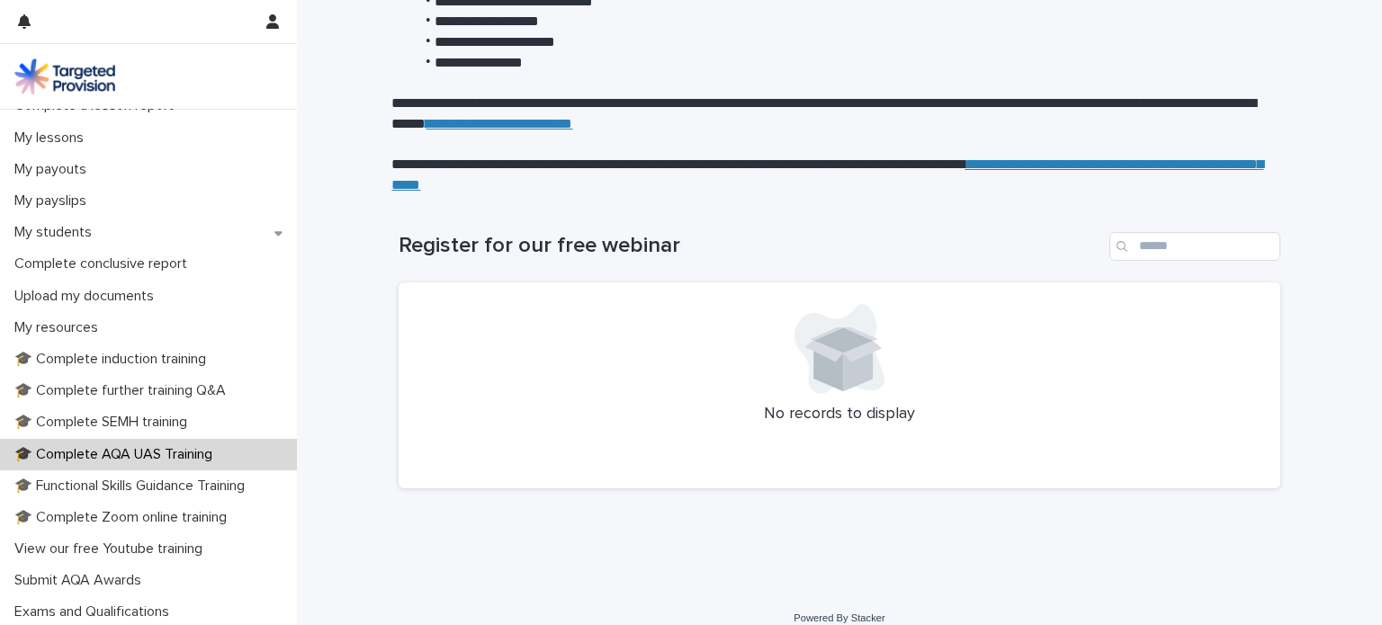
scroll to position [314, 0]
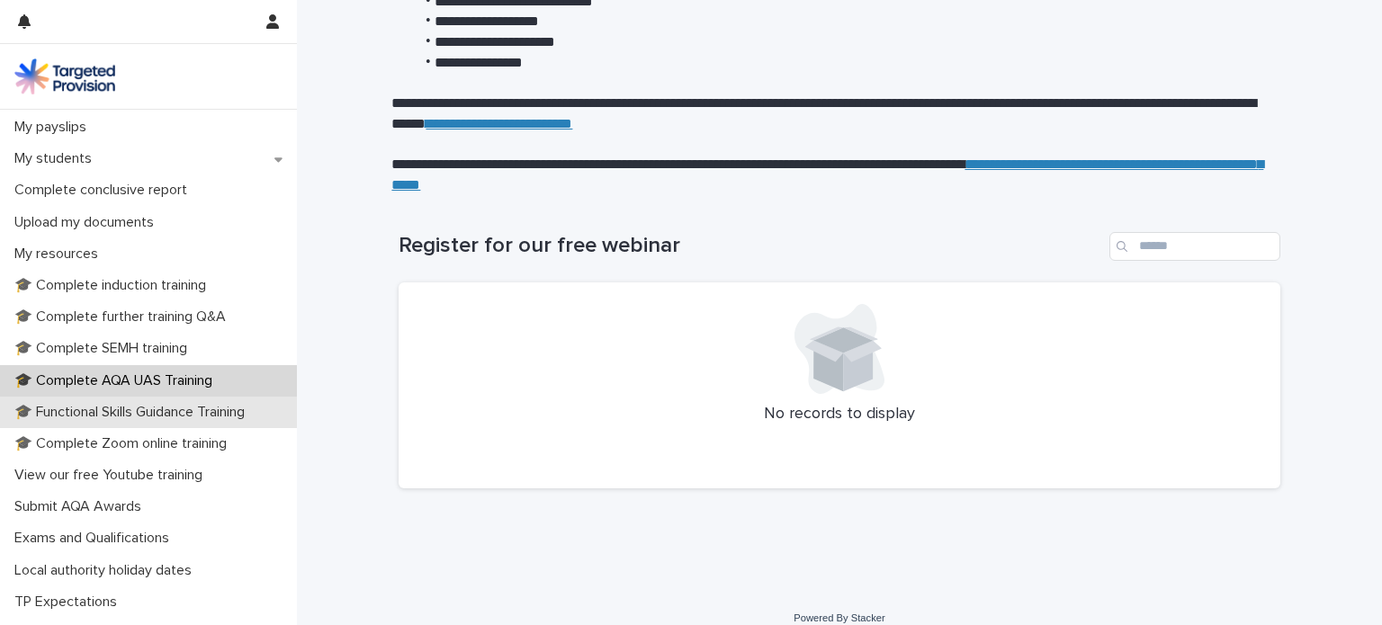
click at [56, 417] on p "🎓 Functional Skills Guidance Training" at bounding box center [133, 412] width 252 height 17
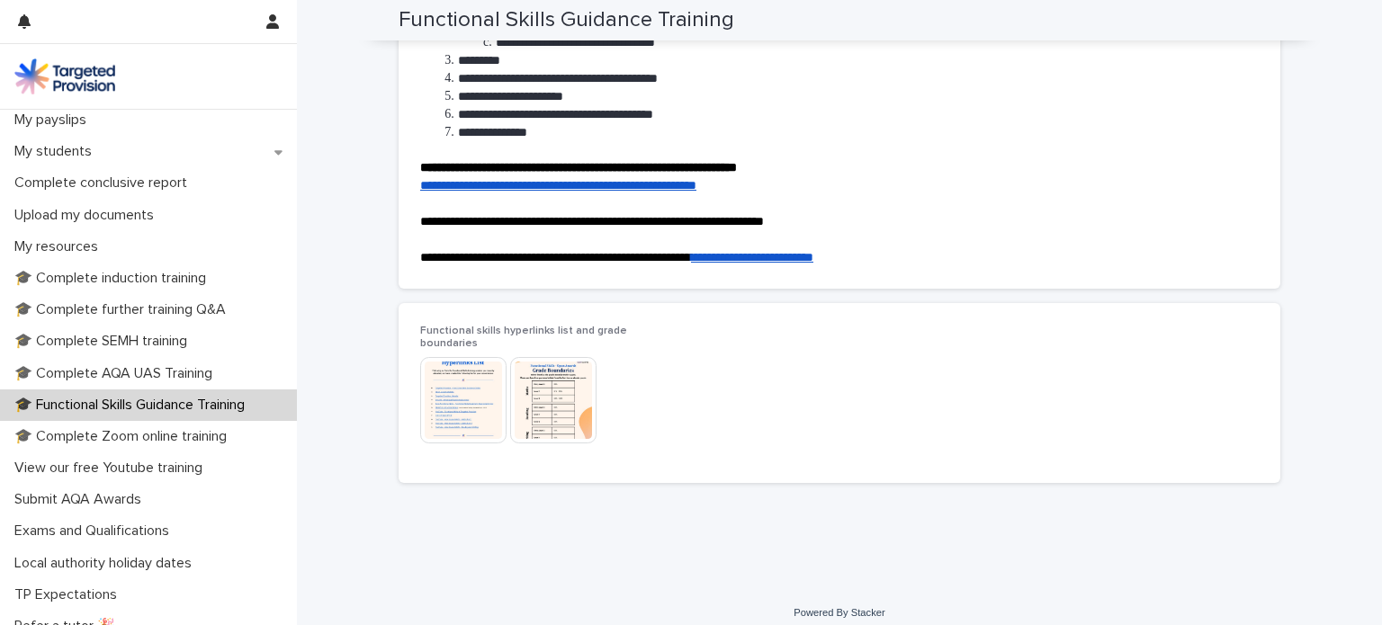
scroll to position [324, 0]
click at [66, 433] on p "🎓 Complete Zoom online training" at bounding box center [124, 434] width 234 height 17
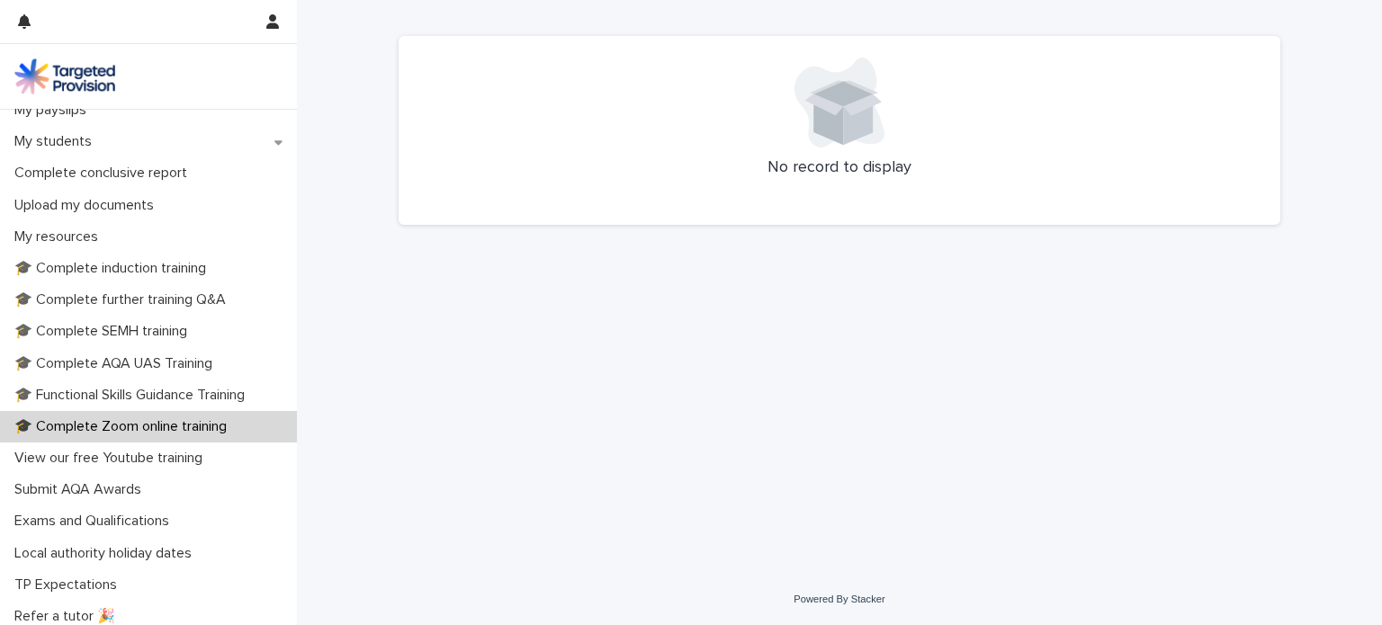
scroll to position [341, 0]
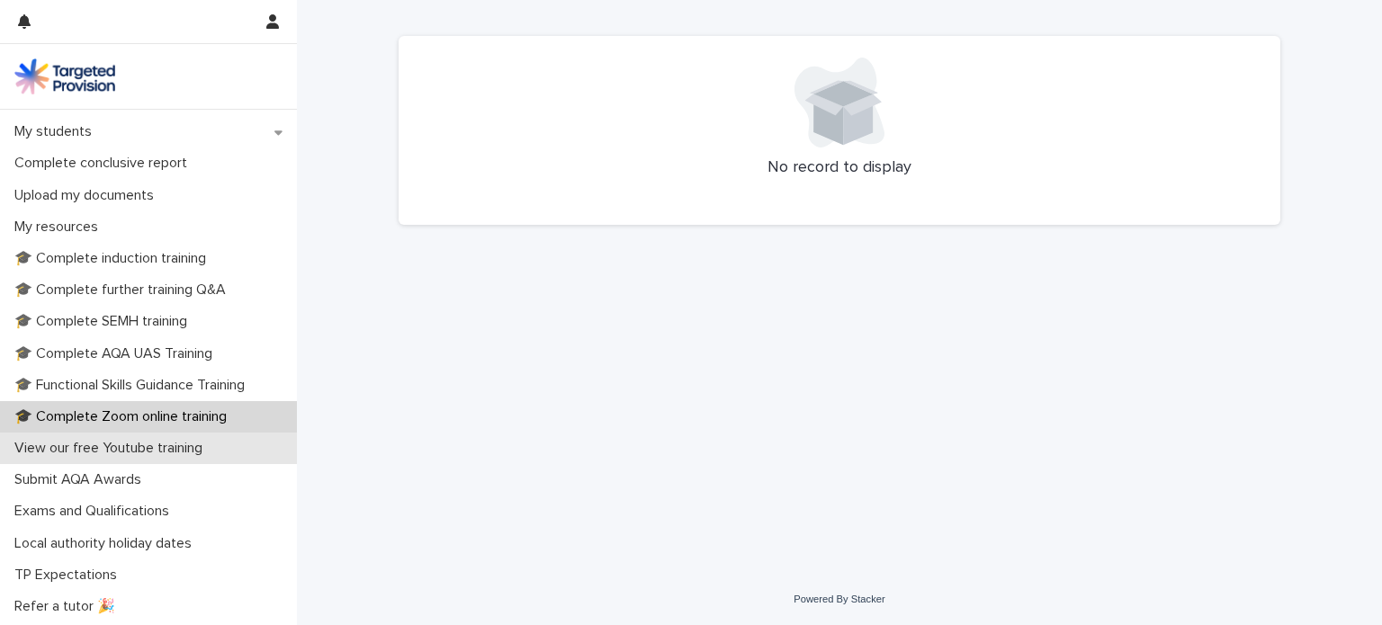
click at [31, 452] on p "View our free Youtube training" at bounding box center [112, 448] width 210 height 17
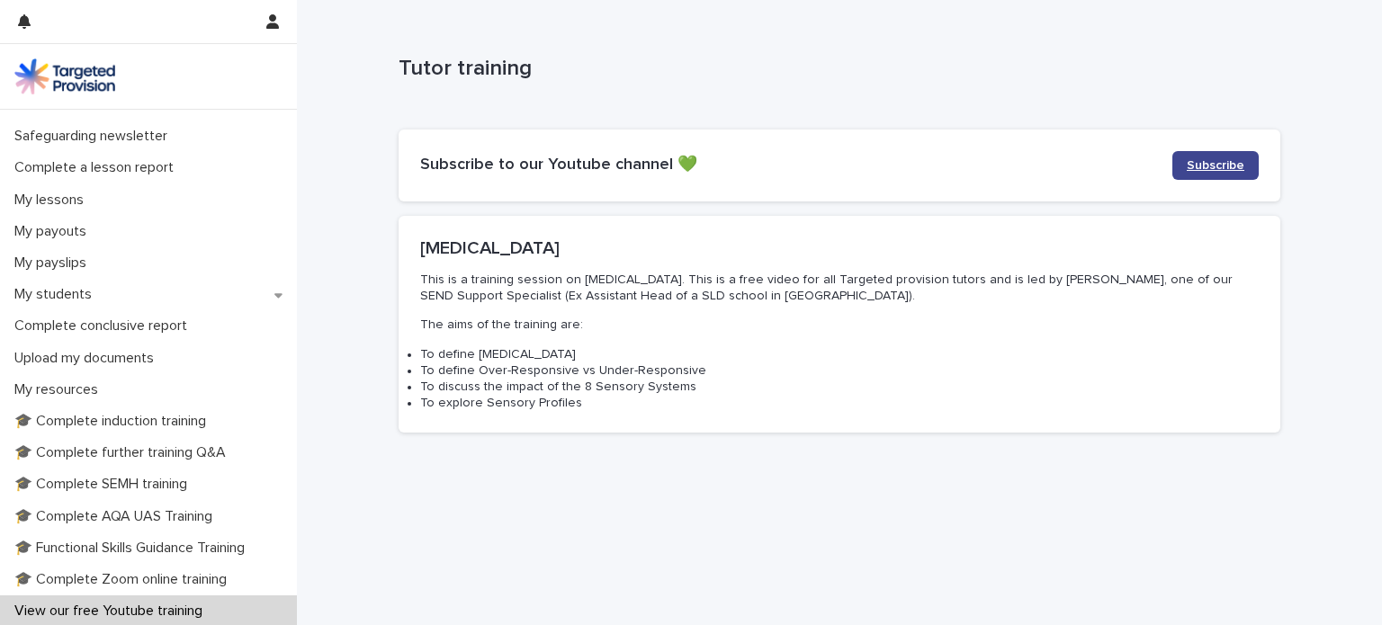
click at [1195, 165] on span "Subscribe" at bounding box center [1216, 165] width 58 height 13
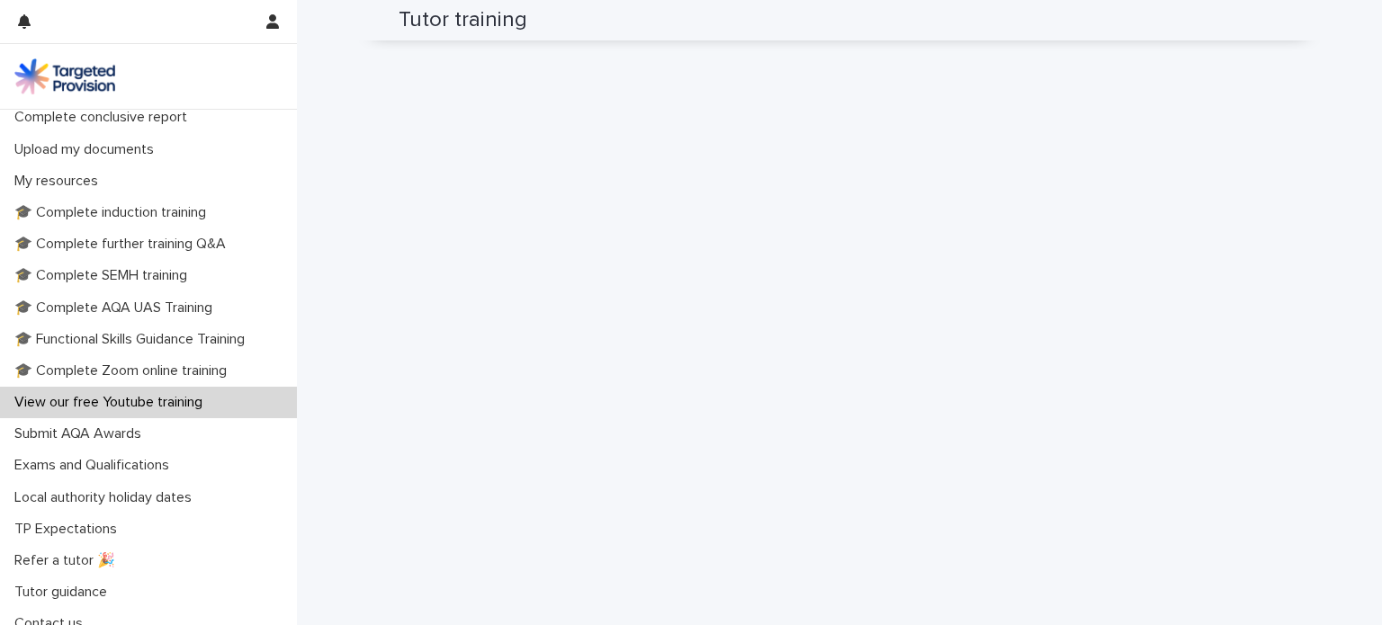
scroll to position [401, 0]
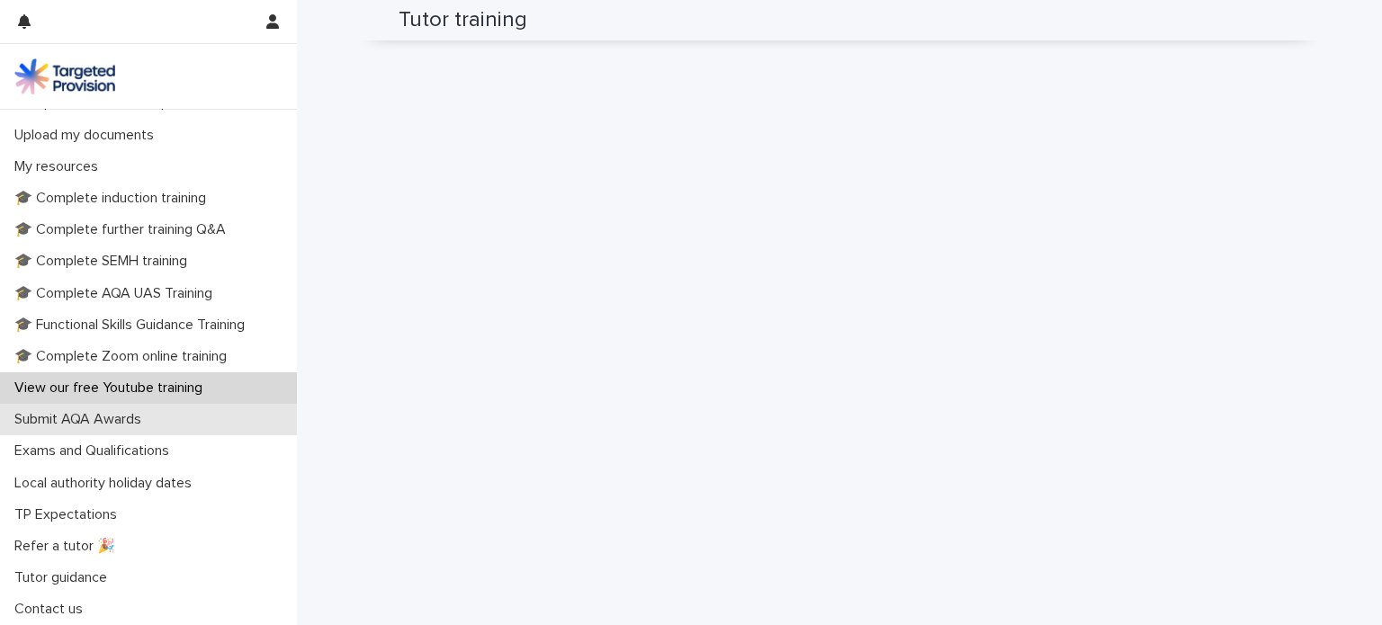
click at [54, 422] on p "Submit AQA Awards" at bounding box center [81, 419] width 148 height 17
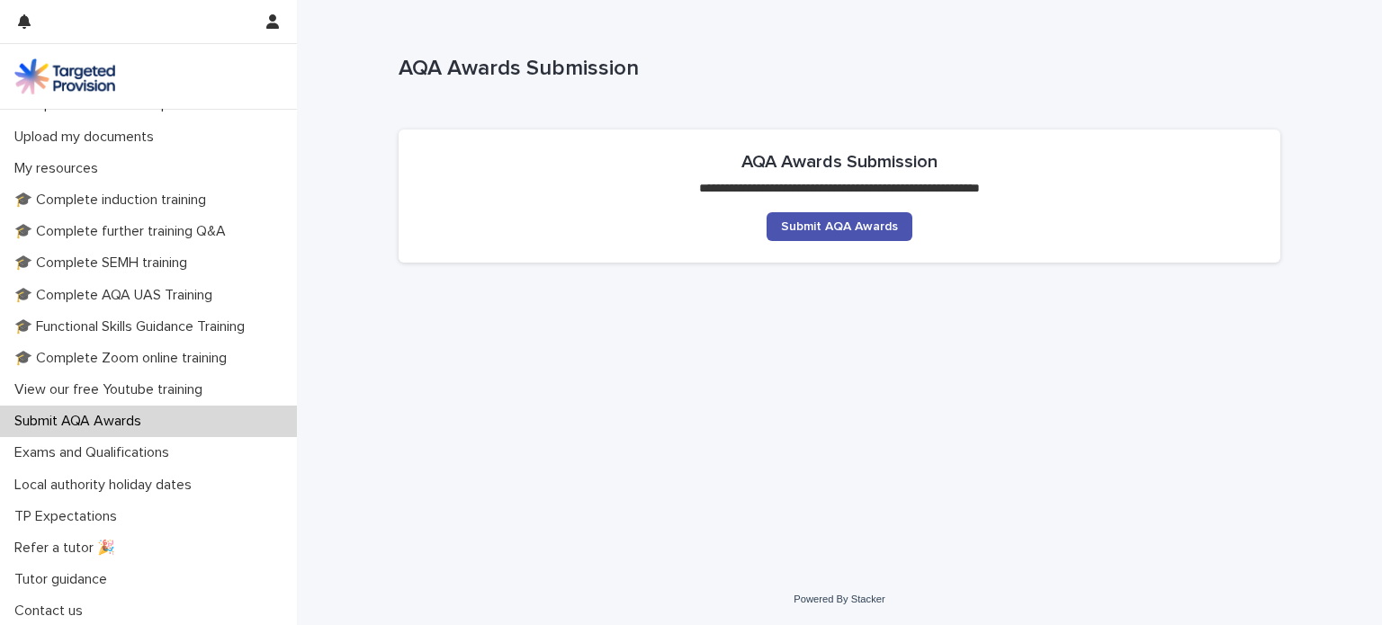
scroll to position [401, 0]
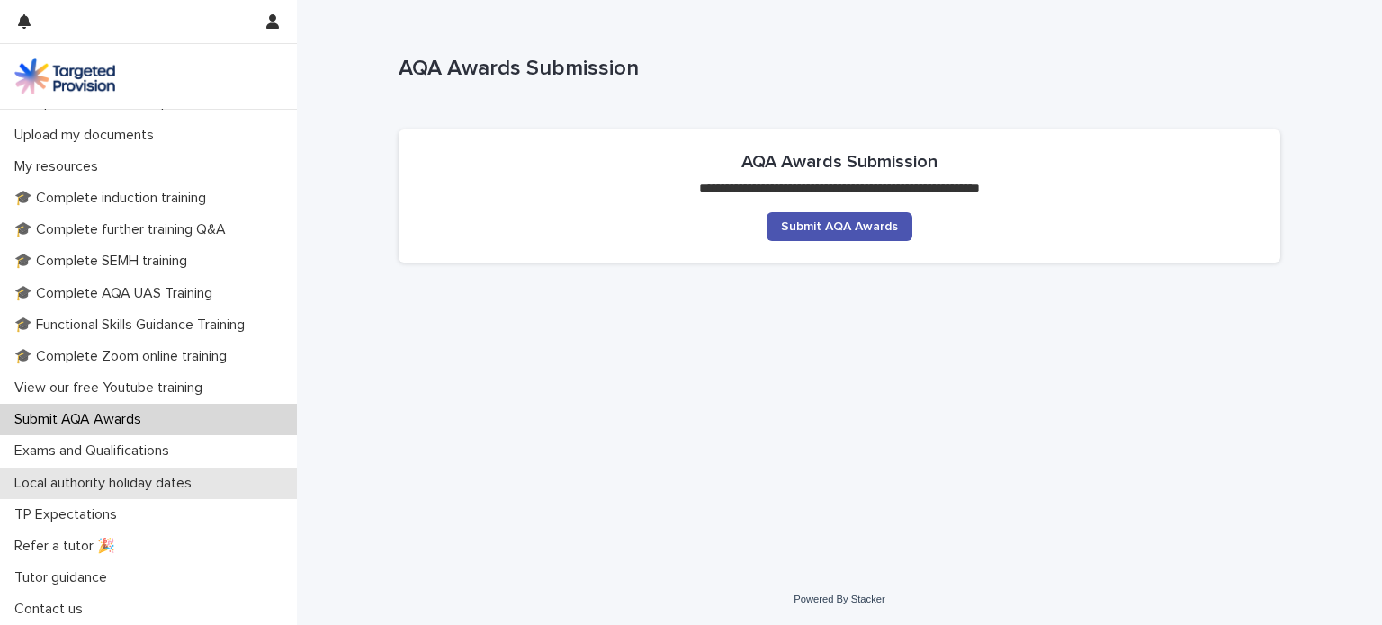
click at [52, 483] on p "Local authority holiday dates" at bounding box center [106, 483] width 199 height 17
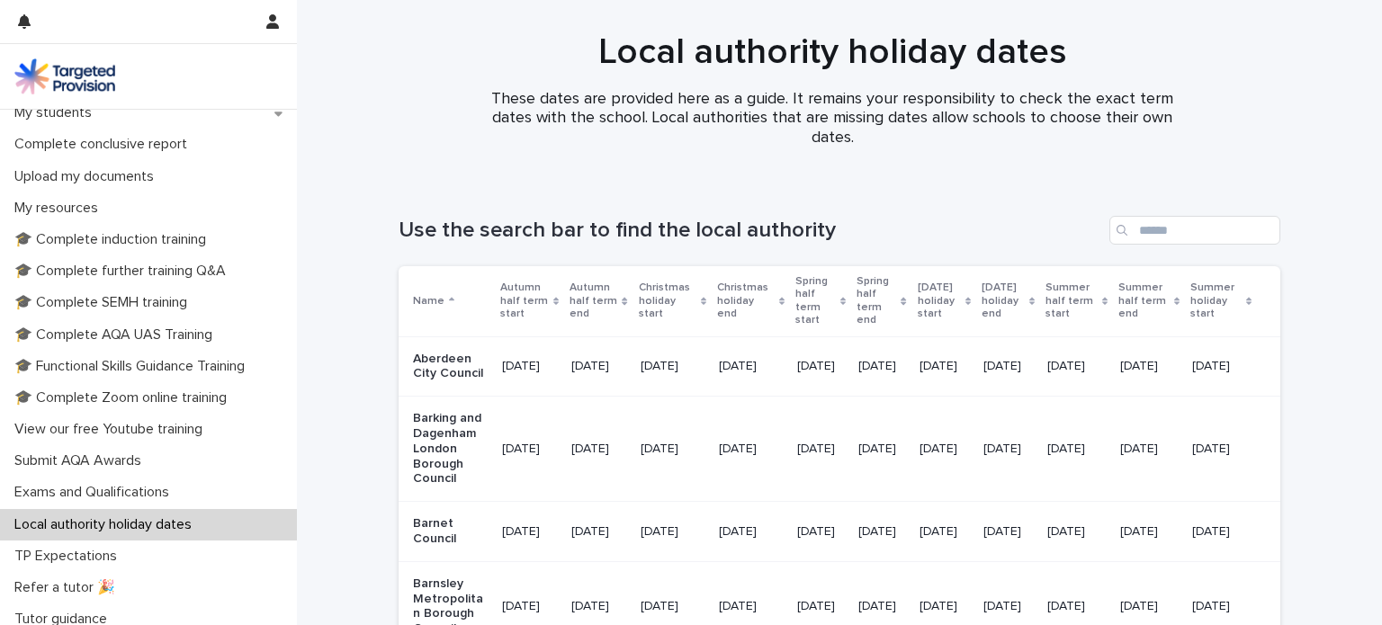
scroll to position [401, 0]
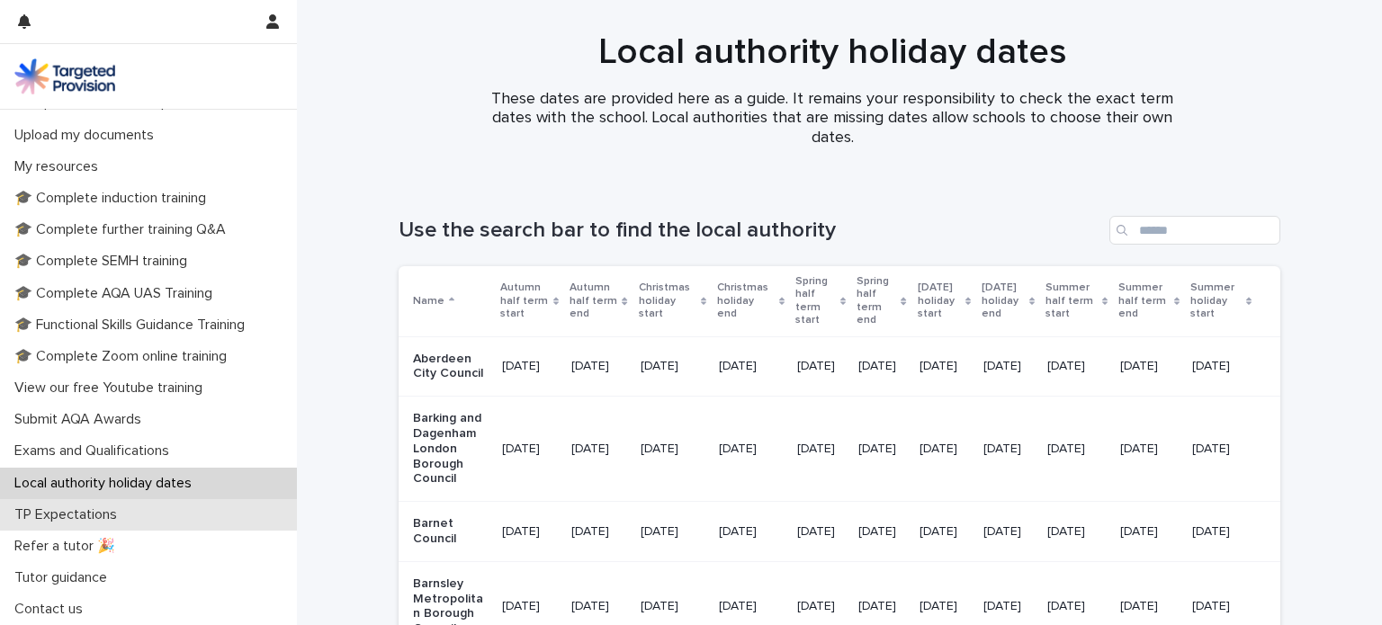
click at [39, 520] on p "TP Expectations" at bounding box center [69, 515] width 124 height 17
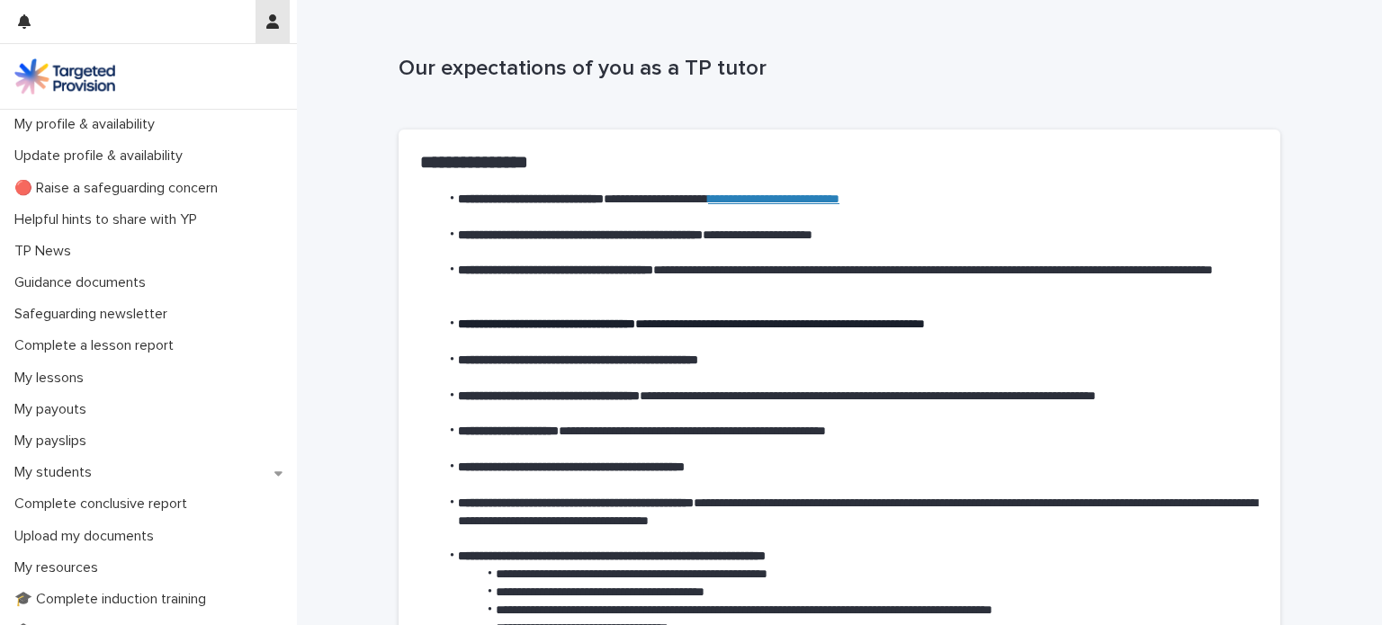
click at [271, 22] on icon "button" at bounding box center [272, 21] width 13 height 14
click at [187, 75] on p "Log Out" at bounding box center [220, 76] width 113 height 31
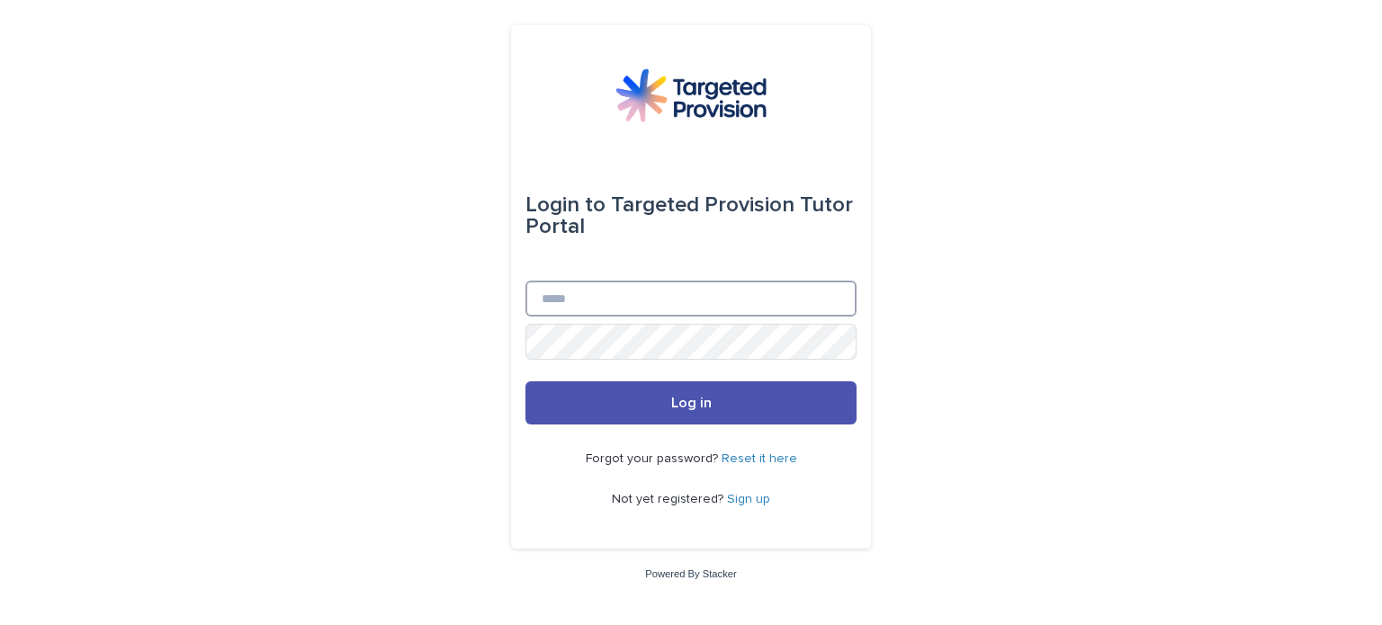
type input "**********"
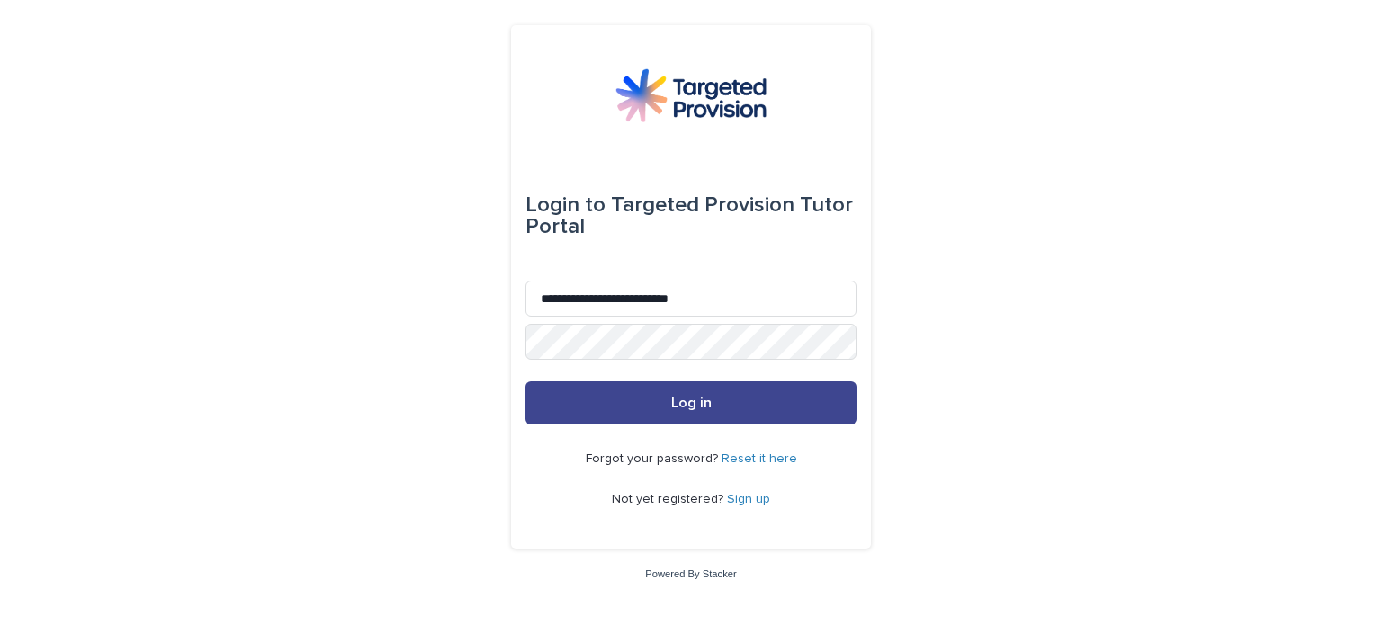
click at [660, 399] on button "Log in" at bounding box center [691, 403] width 331 height 43
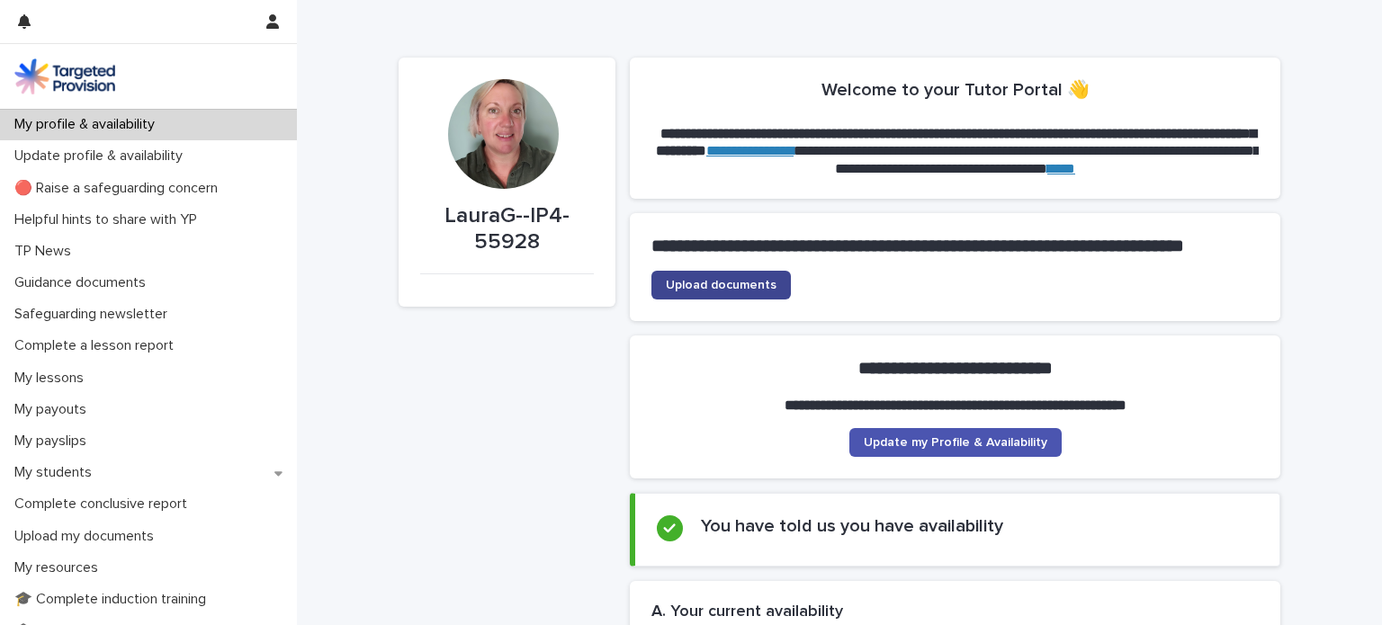
click at [744, 292] on span "Upload documents" at bounding box center [721, 285] width 111 height 13
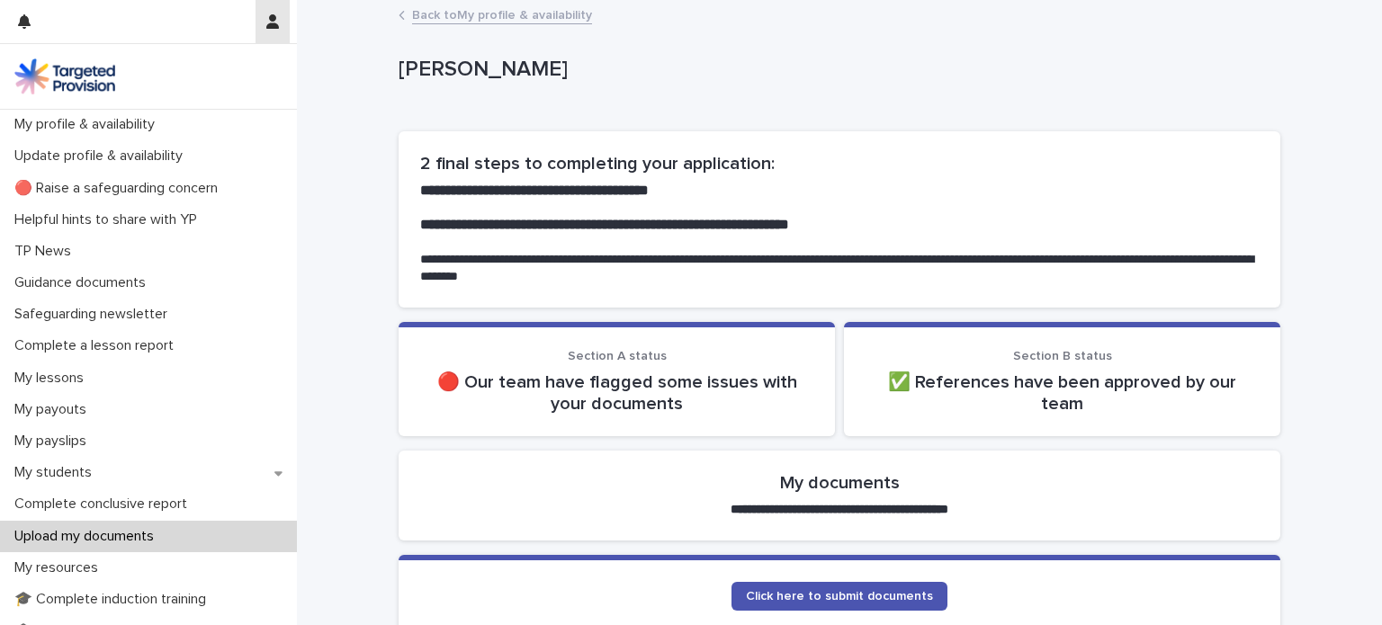
click at [277, 22] on icon "button" at bounding box center [272, 21] width 13 height 14
click at [202, 70] on p "Log Out" at bounding box center [220, 76] width 113 height 31
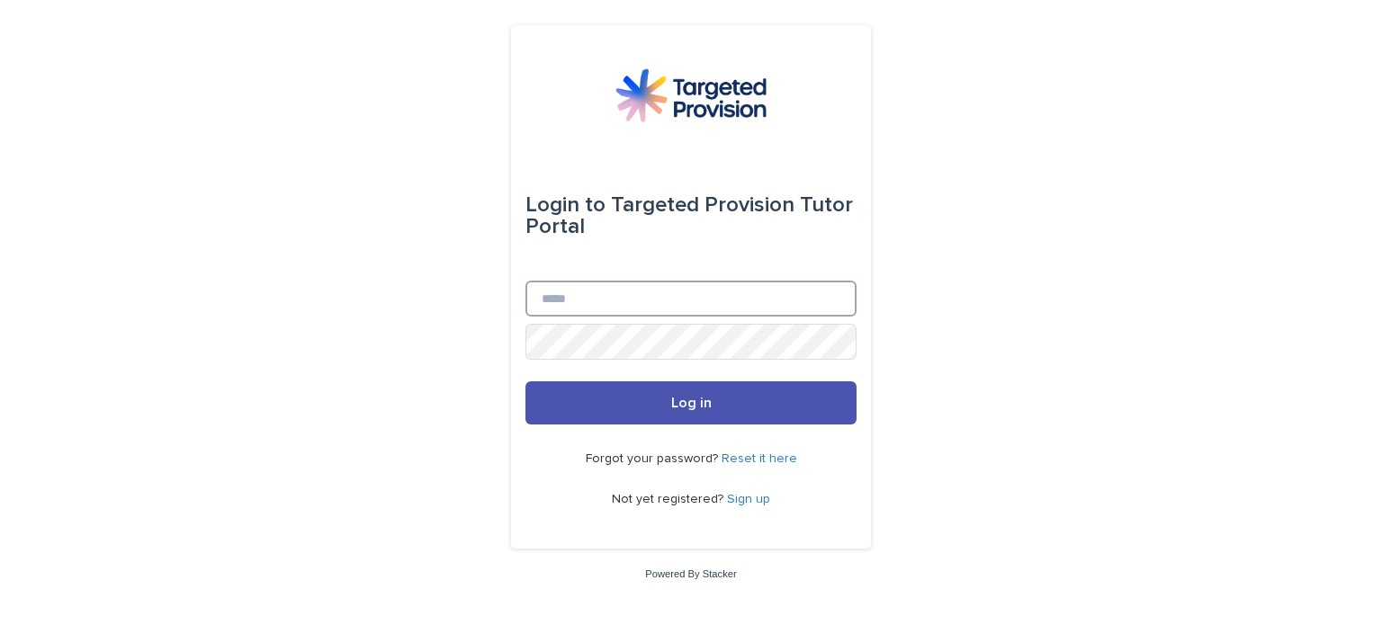
type input "**********"
